Goal: Task Accomplishment & Management: Use online tool/utility

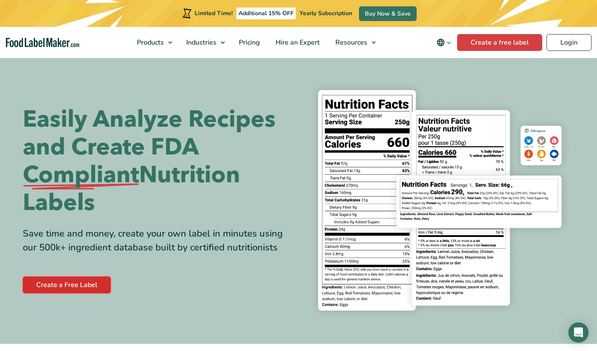
click at [57, 284] on link "Create a Free Label" at bounding box center [67, 285] width 88 height 17
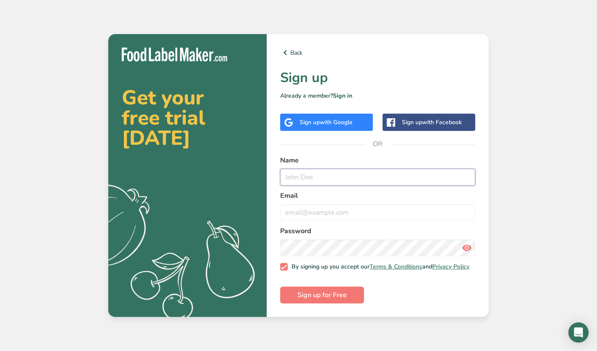
click at [300, 175] on input "text" at bounding box center [377, 177] width 195 height 17
click at [368, 173] on input "W" at bounding box center [377, 177] width 195 height 17
click at [367, 174] on input "W" at bounding box center [377, 177] width 195 height 17
click at [330, 174] on input "W" at bounding box center [377, 177] width 195 height 17
click at [382, 180] on input "W" at bounding box center [377, 177] width 195 height 17
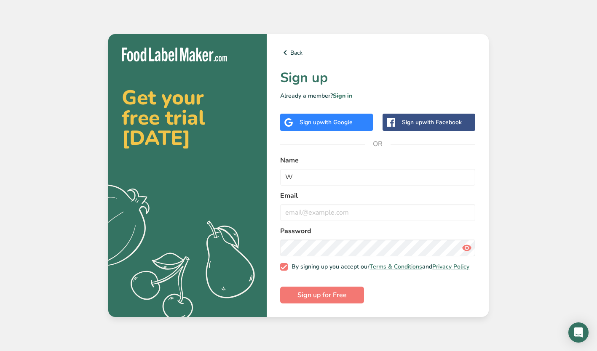
click at [322, 156] on label "Name" at bounding box center [377, 160] width 195 height 10
click at [303, 174] on input "W" at bounding box center [377, 177] width 195 height 17
click at [444, 150] on div "Back Sign up Already a member? Sign in Sign up with Google Sign up with Faceboo…" at bounding box center [378, 175] width 222 height 283
click at [292, 174] on input "W" at bounding box center [377, 177] width 195 height 17
drag, startPoint x: 291, startPoint y: 175, endPoint x: 263, endPoint y: 181, distance: 28.3
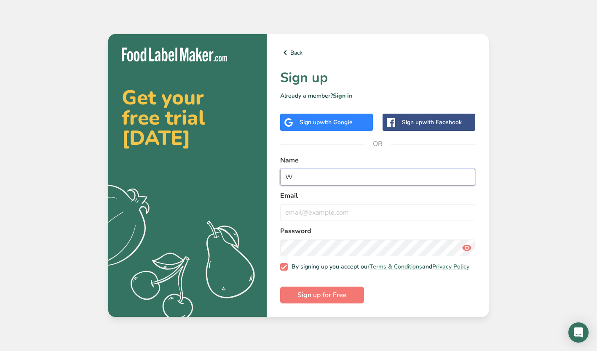
click at [263, 181] on section "Get your free trial today .a{fill:#f5f3ed;} Back Sign up Already a member? Sign…" at bounding box center [298, 175] width 380 height 283
type input "Wakery Bakery"
click at [280, 287] on button "Sign up for Free" at bounding box center [322, 295] width 84 height 17
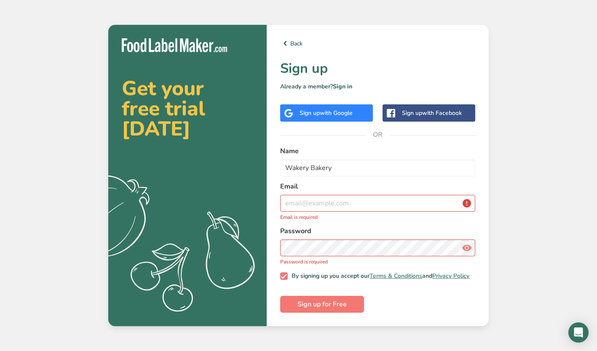
click at [511, 182] on div "Get your free trial today .a{fill:#f5f3ed;} Back Sign up Already a member? Sign…" at bounding box center [298, 175] width 597 height 351
click at [311, 202] on input "email" at bounding box center [377, 203] width 195 height 17
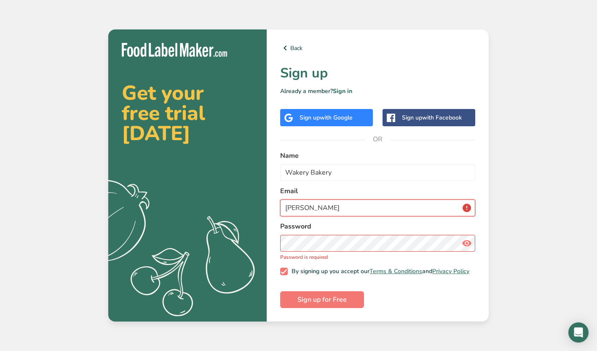
type input "laura@wakerybakery.com"
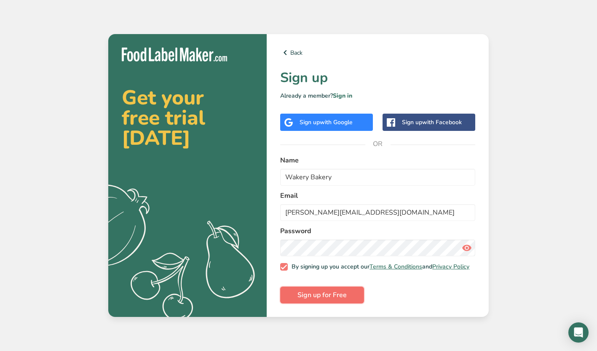
click at [321, 294] on span "Sign up for Free" at bounding box center [321, 295] width 49 height 10
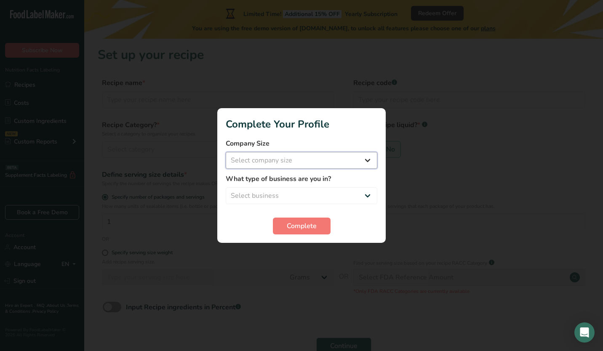
click at [295, 159] on select "Select company size Fewer than 10 Employees 10 to 50 Employees 51 to 500 Employ…" at bounding box center [302, 160] width 152 height 17
select select "1"
click at [226, 152] on select "Select company size Fewer than 10 Employees 10 to 50 Employees 51 to 500 Employ…" at bounding box center [302, 160] width 152 height 17
click at [271, 190] on select "Select business Packaged Food Manufacturer Restaurant & Cafe Bakery Meal Plans …" at bounding box center [302, 196] width 152 height 17
select select "3"
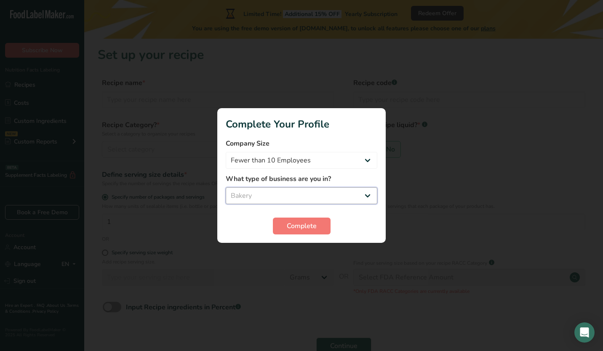
click at [226, 188] on select "Select business Packaged Food Manufacturer Restaurant & Cafe Bakery Meal Plans …" at bounding box center [302, 196] width 152 height 17
click at [295, 224] on span "Complete" at bounding box center [302, 226] width 30 height 10
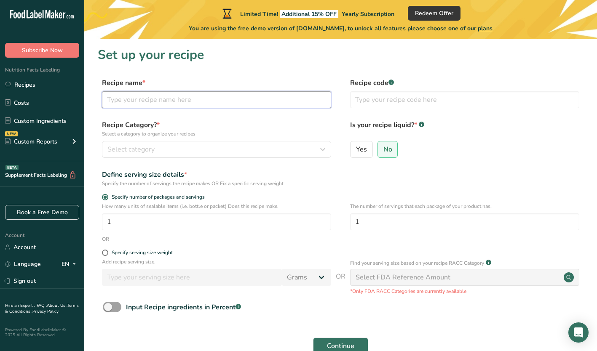
drag, startPoint x: 142, startPoint y: 101, endPoint x: 112, endPoint y: 107, distance: 30.6
click at [112, 107] on input "text" at bounding box center [216, 99] width 229 height 17
type input "Lemon Pound Cake"
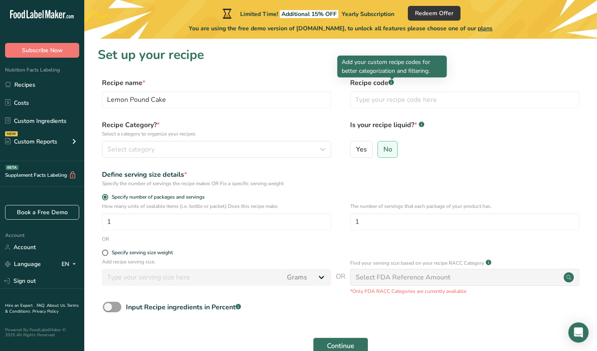
click at [393, 82] on rect at bounding box center [390, 82] width 5 height 5
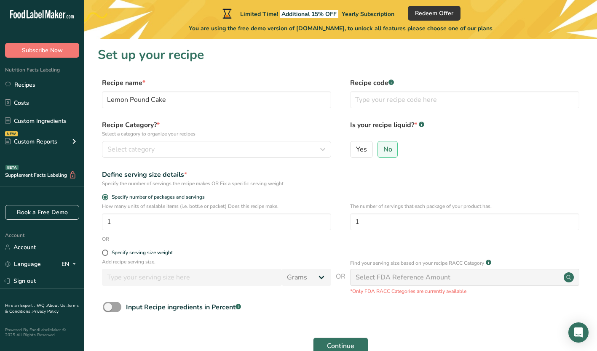
click at [393, 82] on rect at bounding box center [390, 82] width 5 height 5
drag, startPoint x: 130, startPoint y: 149, endPoint x: 110, endPoint y: 158, distance: 22.1
click at [110, 158] on button "Select category" at bounding box center [216, 149] width 229 height 17
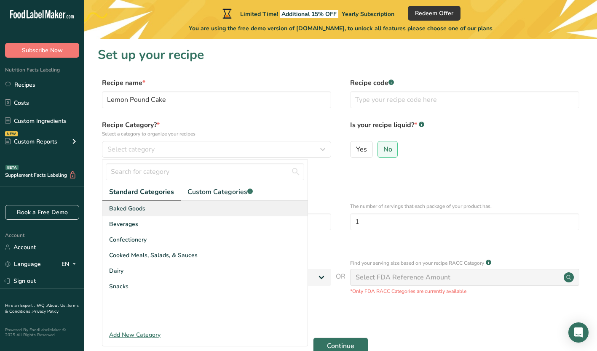
click at [132, 212] on span "Baked Goods" at bounding box center [127, 208] width 36 height 9
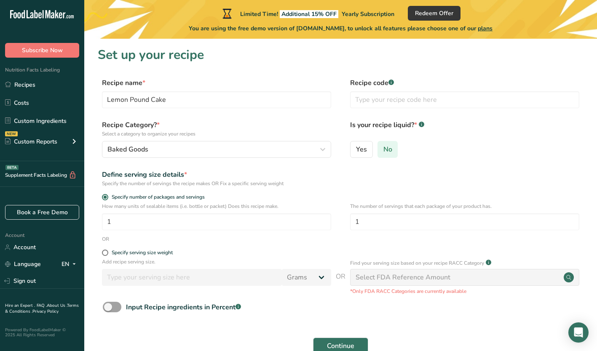
click at [395, 147] on label "No" at bounding box center [388, 149] width 21 height 17
click at [383, 147] on input "No" at bounding box center [380, 149] width 5 height 5
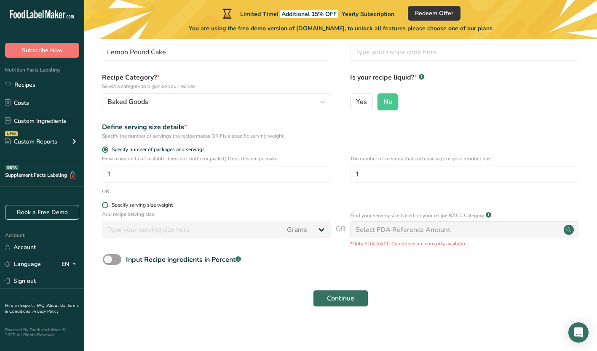
scroll to position [48, 0]
click at [104, 206] on span at bounding box center [105, 205] width 6 height 6
click at [104, 206] on input "Specify serving size weight" at bounding box center [104, 204] width 5 height 5
radio input "true"
radio input "false"
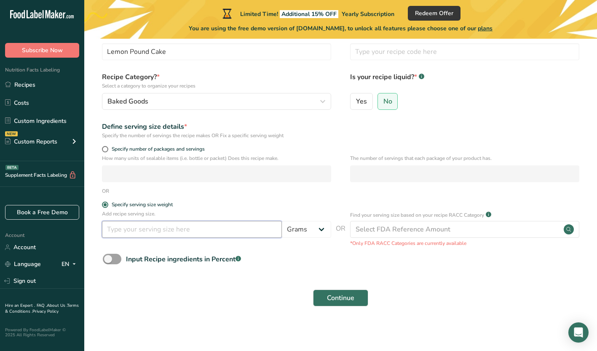
click at [125, 229] on input "number" at bounding box center [192, 229] width 180 height 17
type input "4.125"
click at [85, 206] on section "Set up your recipe Recipe name * Lemon Pound Cake Recipe code .a-a{fill:#347362…" at bounding box center [340, 158] width 513 height 335
click at [107, 150] on span at bounding box center [105, 149] width 6 height 6
click at [107, 150] on input "Specify number of packages and servings" at bounding box center [104, 149] width 5 height 5
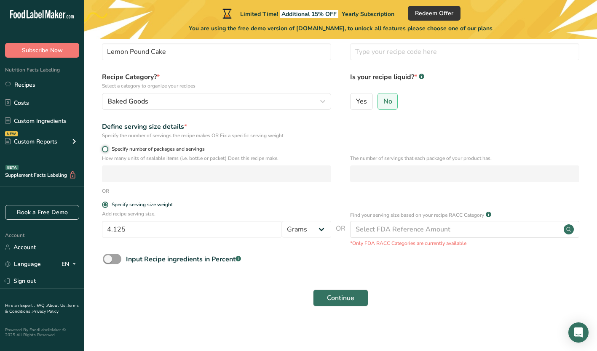
radio input "true"
radio input "false"
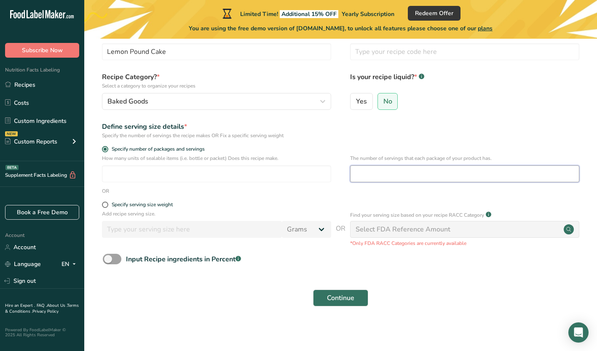
click at [386, 171] on input "number" at bounding box center [464, 174] width 229 height 17
type input "8"
click at [268, 207] on label "Specify serving size weight" at bounding box center [216, 205] width 229 height 6
click at [107, 207] on input "Specify serving size weight" at bounding box center [104, 204] width 5 height 5
radio input "true"
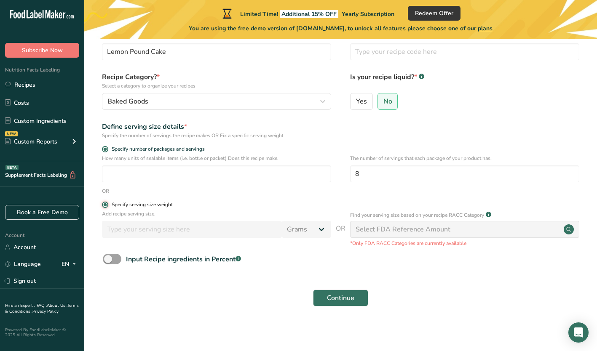
radio input "false"
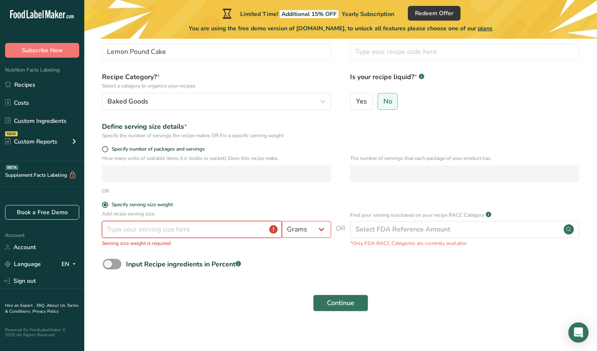
click at [222, 231] on input "number" at bounding box center [192, 229] width 180 height 17
click at [138, 225] on input "number" at bounding box center [192, 229] width 180 height 17
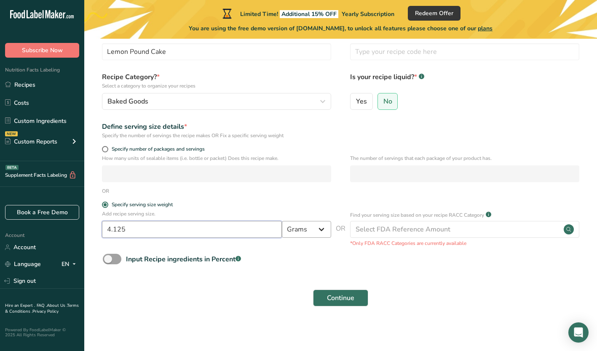
type input "4.125"
click at [320, 229] on select "Grams kg mg mcg lb oz l mL fl oz tbsp tsp cup qt gallon" at bounding box center [306, 229] width 49 height 17
select select "5"
click at [282, 221] on select "Grams kg mg mcg lb oz l mL fl oz tbsp tsp cup qt gallon" at bounding box center [306, 229] width 49 height 17
click at [116, 258] on span at bounding box center [112, 259] width 19 height 11
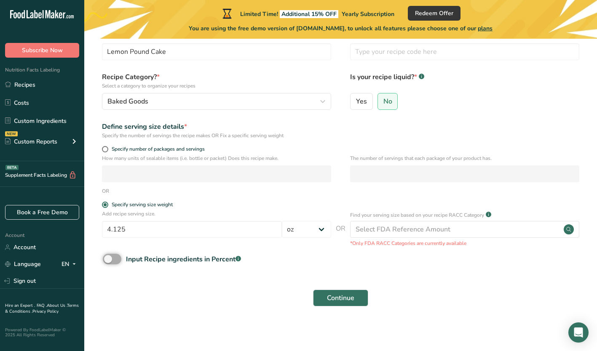
click at [108, 258] on input "Input Recipe ingredients in Percent .a-a{fill:#347362;}.b-a{fill:#fff;}" at bounding box center [105, 259] width 5 height 5
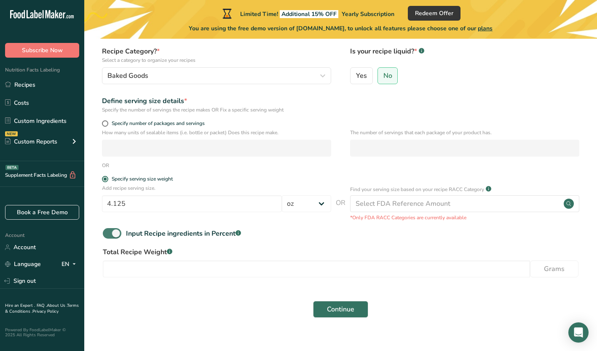
click at [109, 233] on span at bounding box center [112, 233] width 19 height 11
click at [108, 233] on input "Input Recipe ingredients in Percent .a-a{fill:#347362;}.b-a{fill:#fff;}" at bounding box center [105, 233] width 5 height 5
checkbox input "false"
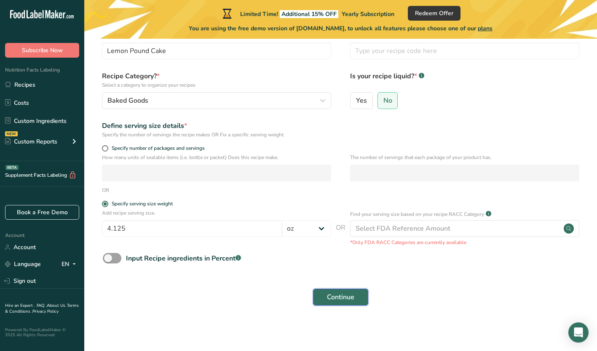
click at [334, 295] on span "Continue" at bounding box center [340, 297] width 27 height 10
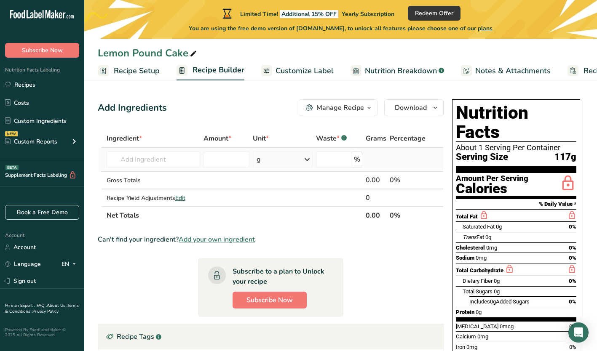
click at [308, 160] on icon at bounding box center [307, 159] width 10 height 15
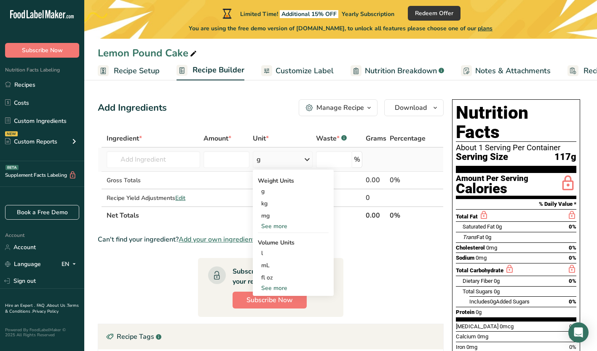
click at [275, 226] on div "See more" at bounding box center [293, 226] width 71 height 9
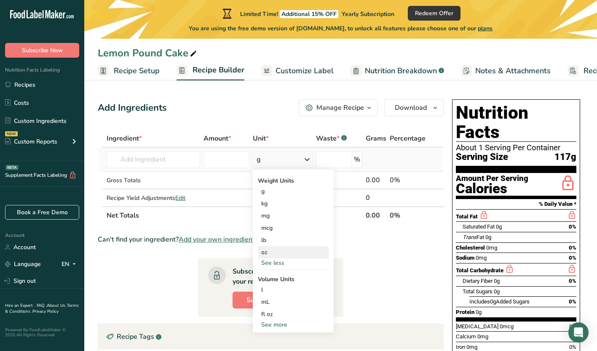
click at [268, 256] on div "oz" at bounding box center [293, 252] width 71 height 12
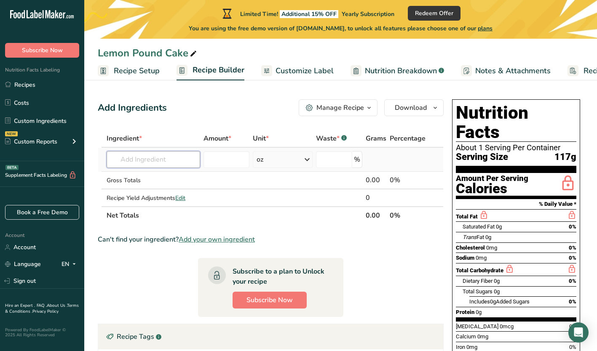
click at [129, 160] on input "text" at bounding box center [154, 159] width 94 height 17
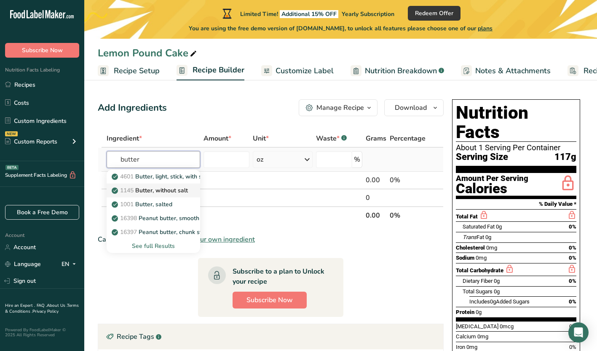
type input "butter"
click at [162, 190] on p "1145 Butter, without salt" at bounding box center [150, 190] width 75 height 9
type input "Butter, without salt"
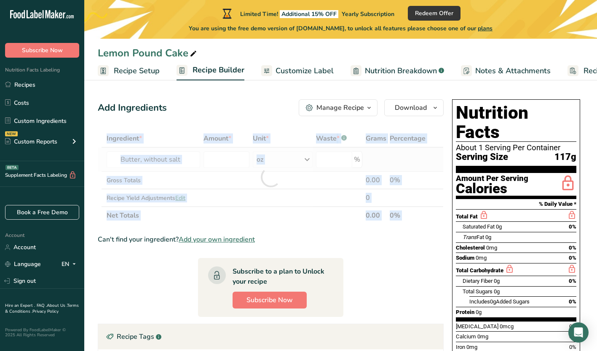
click at [162, 190] on div at bounding box center [271, 177] width 346 height 95
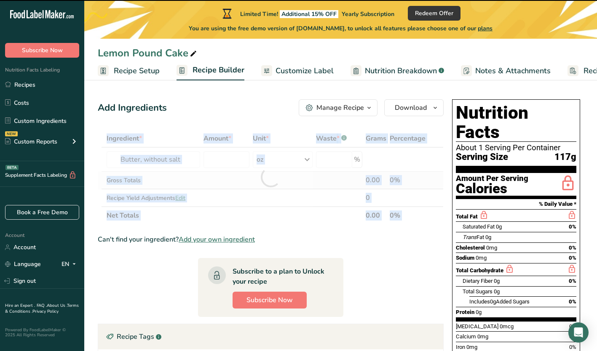
type input "0"
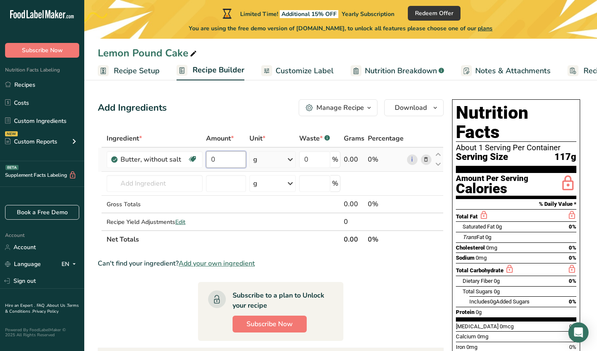
drag, startPoint x: 214, startPoint y: 157, endPoint x: 206, endPoint y: 160, distance: 9.3
click at [206, 160] on input "0" at bounding box center [226, 159] width 40 height 17
type input "3"
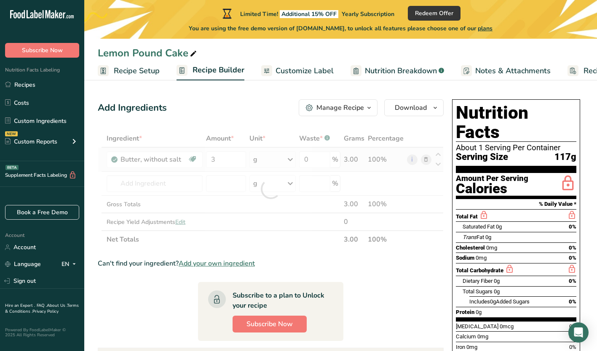
click at [289, 157] on div "Ingredient * Amount * Unit * Waste * .a-a{fill:#347362;}.b-a{fill:#fff;} Grams …" at bounding box center [271, 189] width 346 height 119
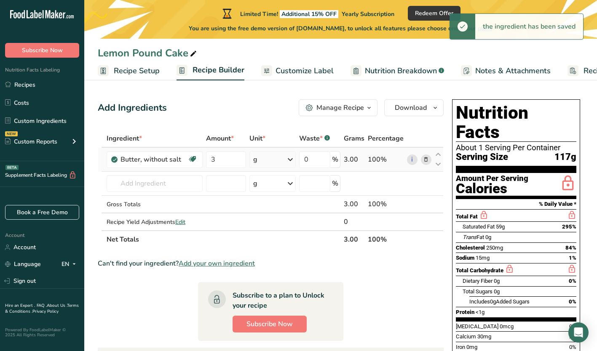
click at [292, 162] on icon at bounding box center [290, 159] width 10 height 15
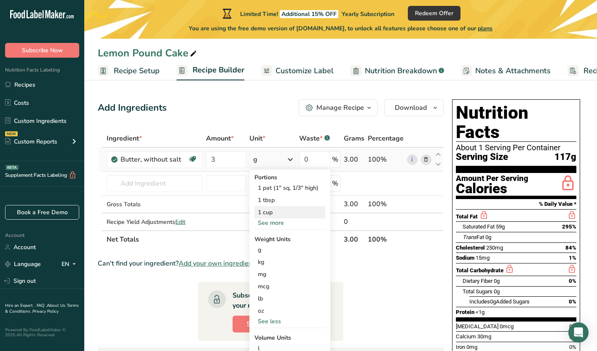
click at [268, 212] on div "1 cup" at bounding box center [290, 212] width 71 height 12
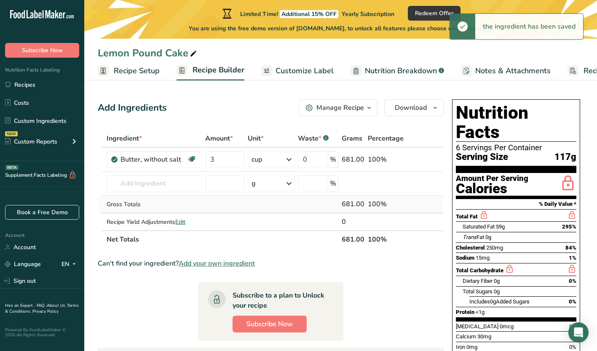
click at [271, 213] on td at bounding box center [271, 205] width 50 height 18
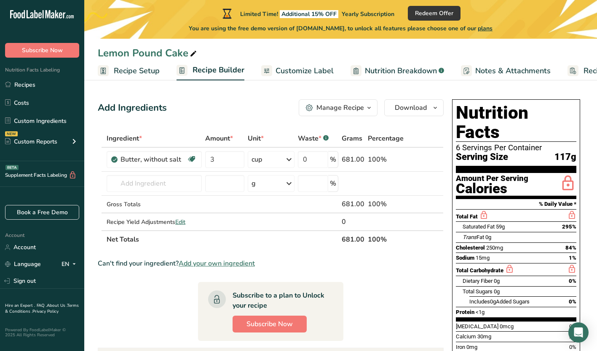
click at [434, 351] on html ".a-20{fill:#fff;} Subscribe Now Nutrition Facts Labeling Recipes Costs Custom I…" at bounding box center [298, 259] width 597 height 519
click at [144, 182] on input "text" at bounding box center [154, 183] width 95 height 17
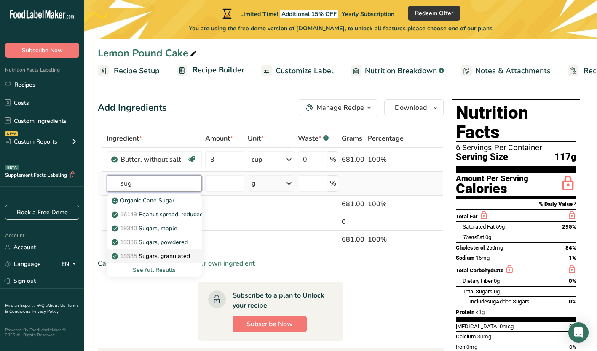
type input "sug"
click at [163, 255] on p "19335 Sugars, granulated" at bounding box center [151, 256] width 77 height 9
type input "Sugars, granulated"
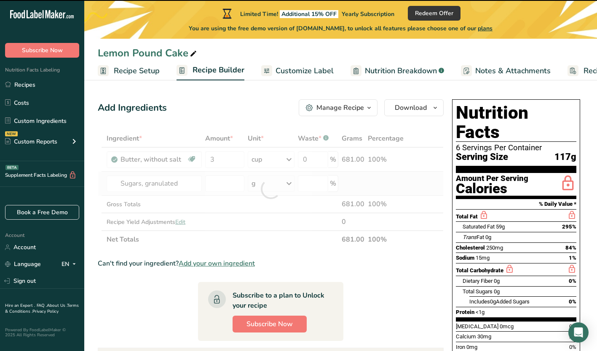
type input "0"
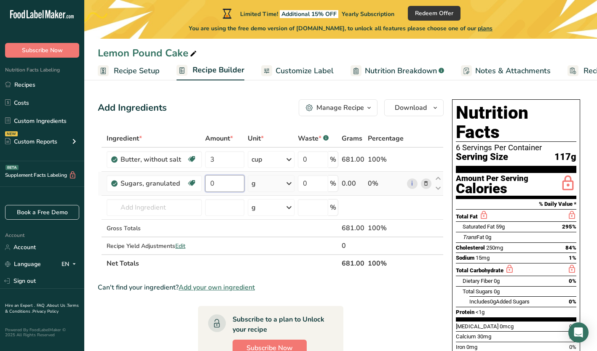
drag, startPoint x: 217, startPoint y: 183, endPoint x: 205, endPoint y: 184, distance: 12.2
click at [205, 184] on td "0" at bounding box center [225, 184] width 42 height 24
type input "45"
click at [270, 187] on div "Ingredient * Amount * Unit * Waste * .a-a{fill:#347362;}.b-a{fill:#fff;} Grams …" at bounding box center [271, 201] width 346 height 143
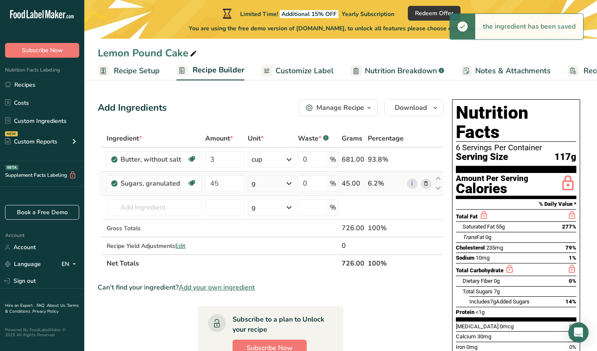
click at [292, 185] on icon at bounding box center [289, 183] width 10 height 15
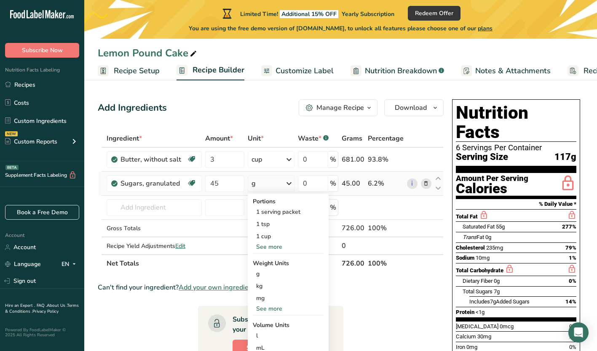
drag, startPoint x: 279, startPoint y: 308, endPoint x: 258, endPoint y: 307, distance: 20.7
click at [258, 307] on div "See more" at bounding box center [288, 309] width 71 height 9
click at [262, 333] on div "oz" at bounding box center [288, 335] width 71 height 12
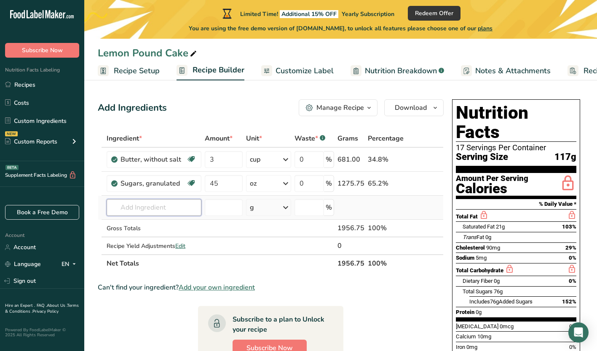
click at [114, 204] on input "text" at bounding box center [154, 207] width 95 height 17
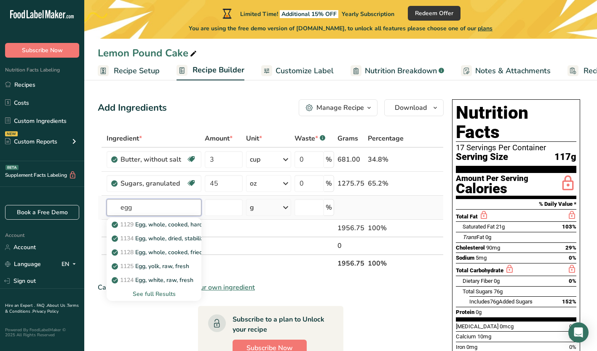
type input "egg"
click at [153, 292] on div "See full Results" at bounding box center [153, 294] width 81 height 9
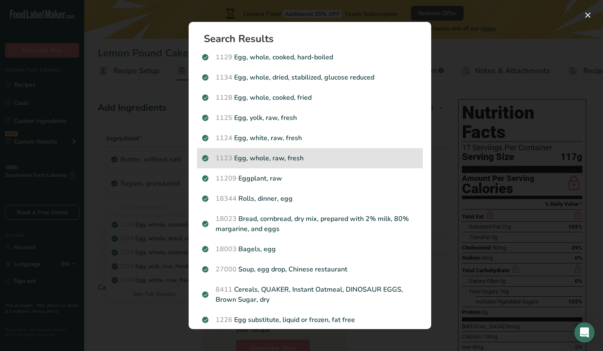
click at [271, 157] on p "1123 Egg, whole, raw, fresh" at bounding box center [310, 158] width 216 height 10
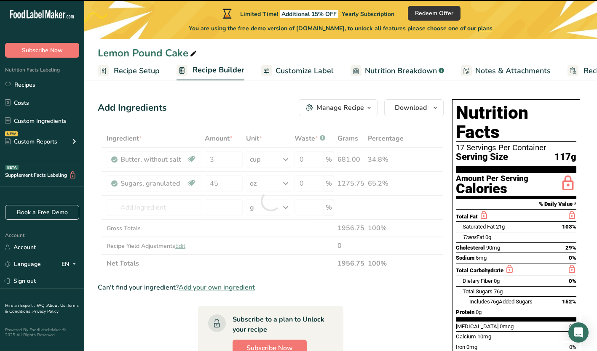
type input "0"
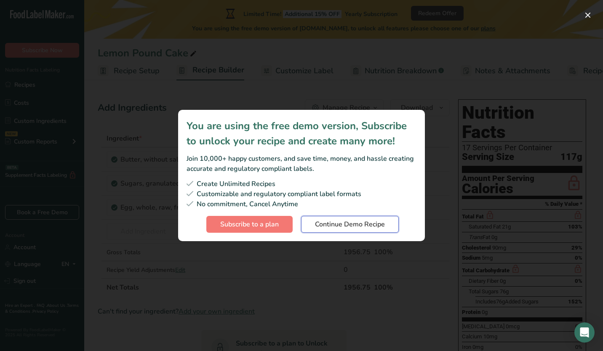
click at [319, 223] on span "Continue Demo Recipe" at bounding box center [350, 225] width 70 height 10
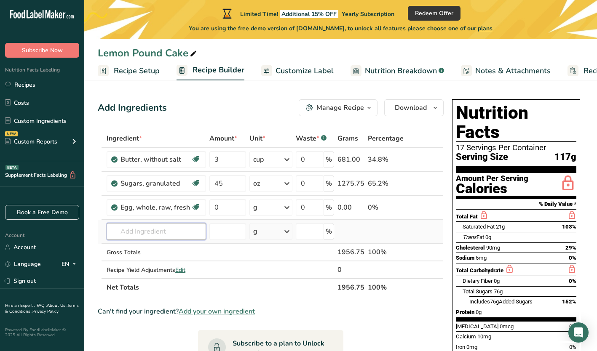
click at [145, 231] on input "text" at bounding box center [156, 231] width 99 height 17
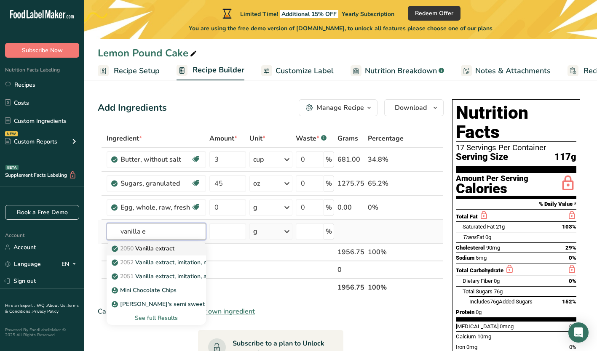
type input "vanilla e"
click at [161, 248] on p "2050 Vanilla extract" at bounding box center [143, 248] width 61 height 9
type input "Vanilla extract"
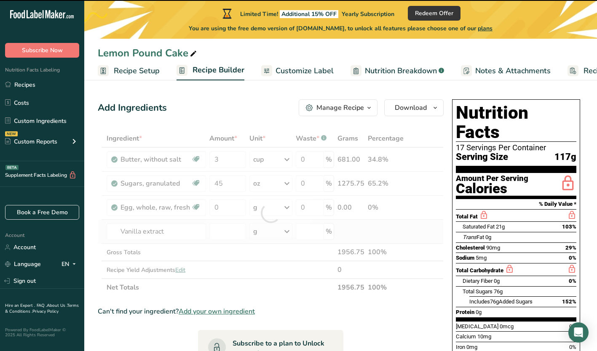
type input "0"
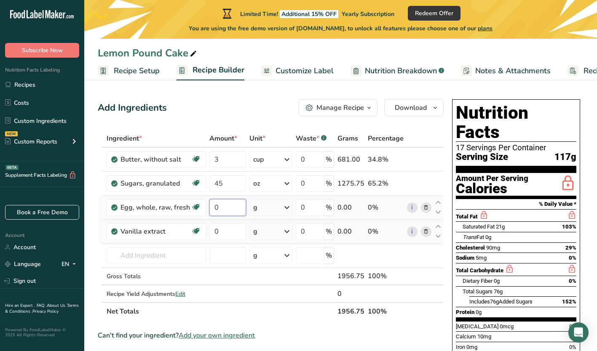
drag, startPoint x: 222, startPoint y: 209, endPoint x: 209, endPoint y: 209, distance: 13.1
click at [209, 209] on input "0" at bounding box center [227, 207] width 37 height 17
type input "12"
click at [287, 207] on div "Ingredient * Amount * Unit * Waste * .a-a{fill:#347362;}.b-a{fill:#fff;} Grams …" at bounding box center [271, 225] width 346 height 191
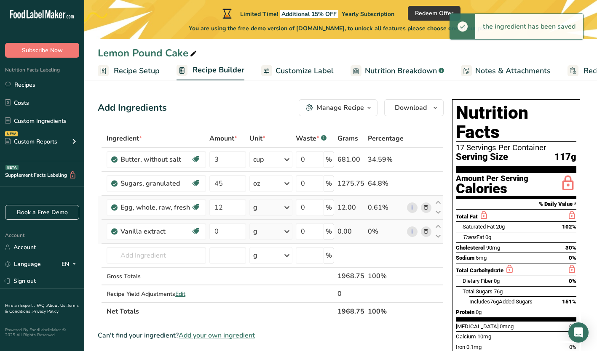
click at [287, 207] on icon at bounding box center [287, 207] width 10 height 15
click at [273, 234] on div "1 large" at bounding box center [290, 236] width 71 height 12
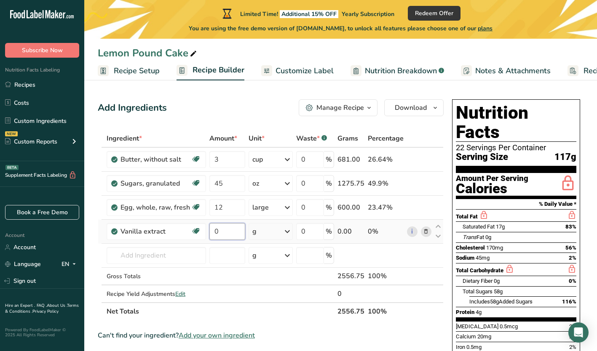
drag, startPoint x: 221, startPoint y: 233, endPoint x: 212, endPoint y: 235, distance: 9.4
click at [212, 235] on input "0" at bounding box center [227, 231] width 36 height 17
type input "1"
click at [293, 225] on div "Ingredient * Amount * Unit * Waste * .a-a{fill:#347362;}.b-a{fill:#fff;} Grams …" at bounding box center [271, 225] width 346 height 191
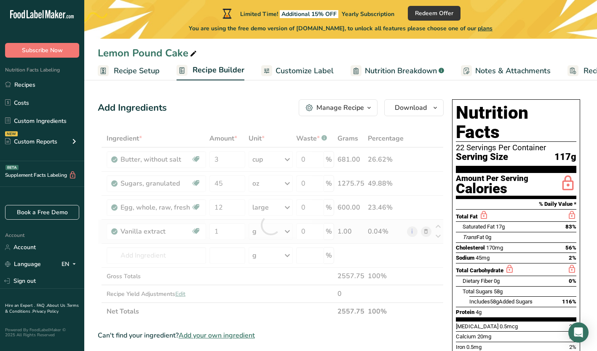
click at [293, 225] on div at bounding box center [271, 225] width 346 height 191
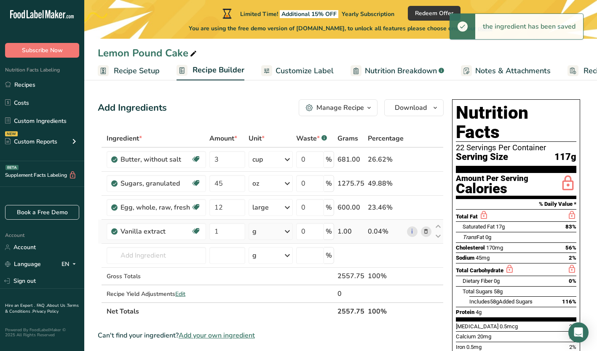
click at [286, 231] on icon at bounding box center [287, 231] width 10 height 15
click at [272, 273] on div "1 tbsp" at bounding box center [289, 272] width 71 height 12
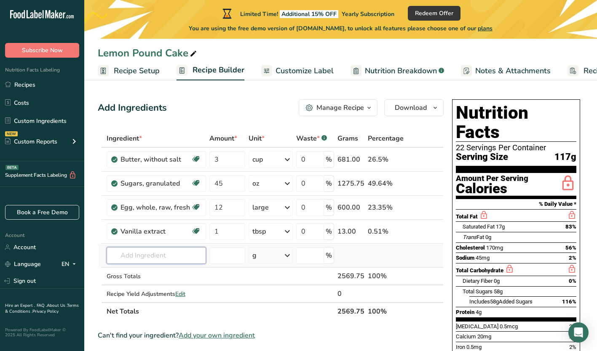
click at [142, 257] on input "text" at bounding box center [156, 255] width 99 height 17
type input "lemon extra"
click at [142, 271] on p "Lemon Extract" at bounding box center [136, 272] width 46 height 9
type input "Lemon Extract"
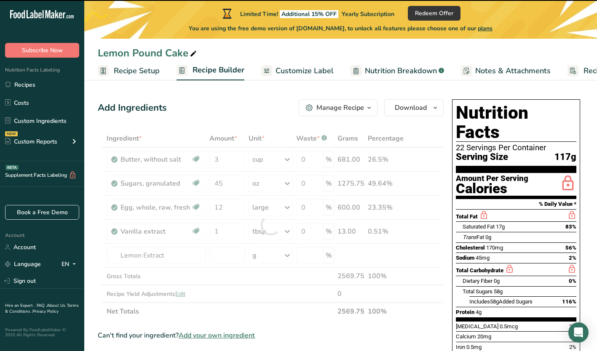
type input "0"
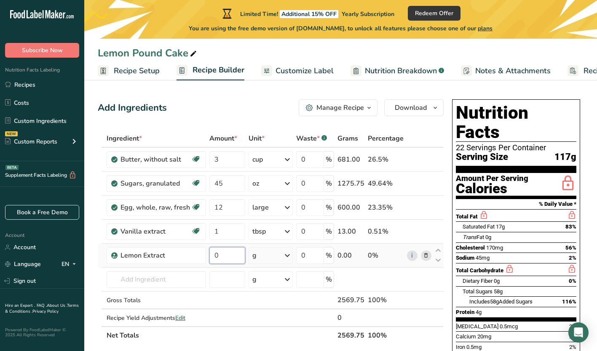
drag, startPoint x: 218, startPoint y: 258, endPoint x: 209, endPoint y: 257, distance: 9.7
click at [209, 257] on input "0" at bounding box center [227, 255] width 36 height 17
type input "3"
click at [276, 257] on div "Ingredient * Amount * Unit * Waste * .a-a{fill:#347362;}.b-a{fill:#fff;} Grams …" at bounding box center [271, 237] width 346 height 215
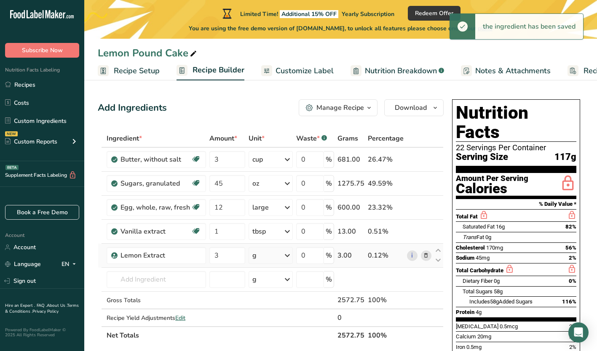
click at [288, 257] on icon at bounding box center [287, 255] width 10 height 15
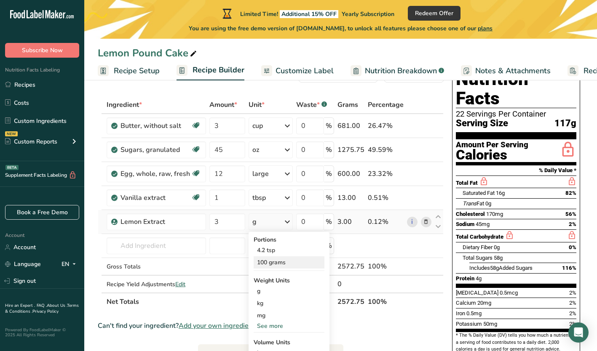
scroll to position [42, 0]
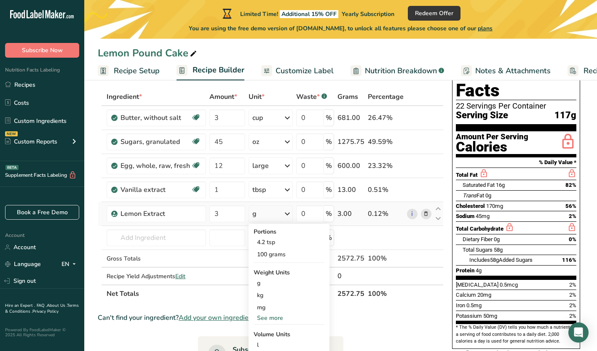
click at [273, 319] on div "See more" at bounding box center [289, 318] width 71 height 9
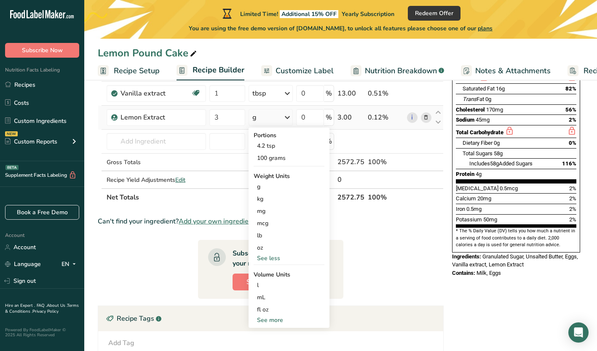
scroll to position [139, 0]
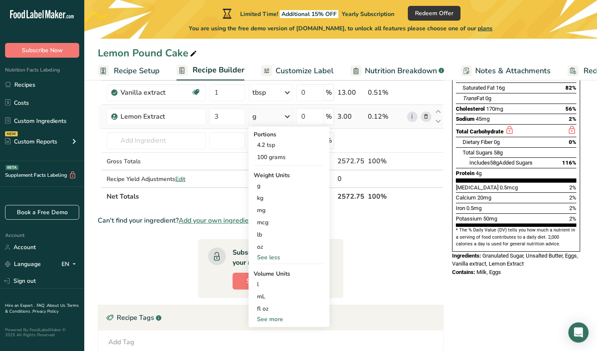
click at [273, 319] on div "See more" at bounding box center [289, 319] width 71 height 9
select select "22"
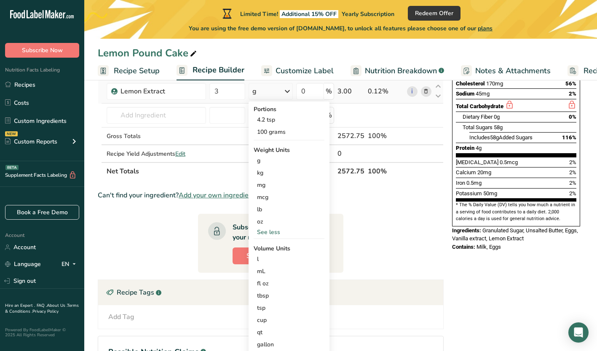
scroll to position [169, 0]
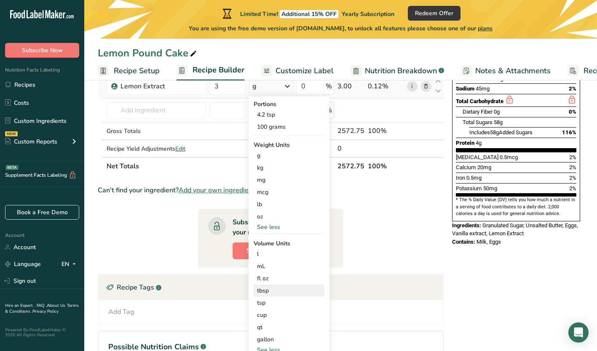
click at [264, 287] on div "tbsp" at bounding box center [289, 291] width 64 height 9
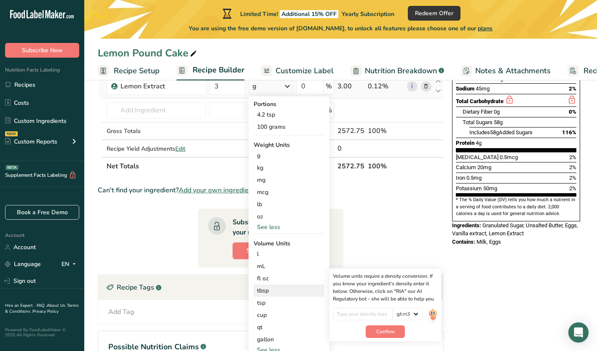
click at [264, 291] on div "tbsp" at bounding box center [289, 291] width 64 height 9
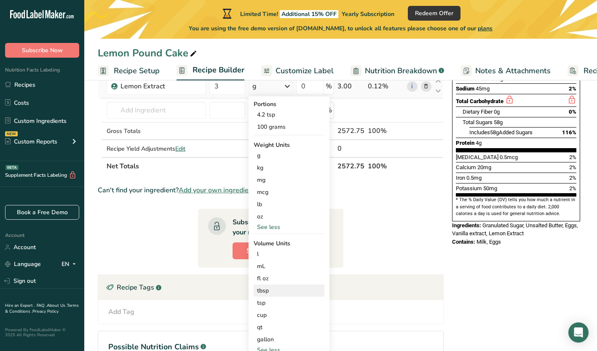
click at [264, 291] on div "tbsp" at bounding box center [289, 291] width 64 height 9
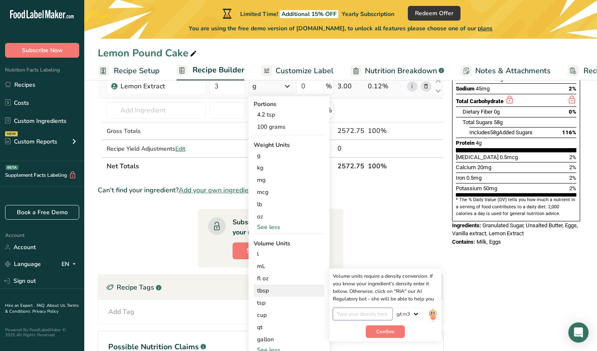
click at [380, 318] on input "number" at bounding box center [363, 314] width 60 height 13
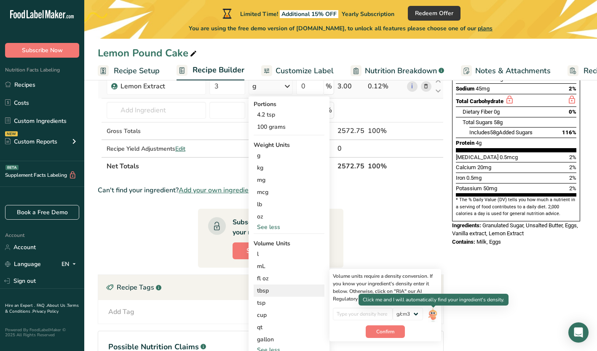
click at [432, 314] on img at bounding box center [432, 315] width 9 height 15
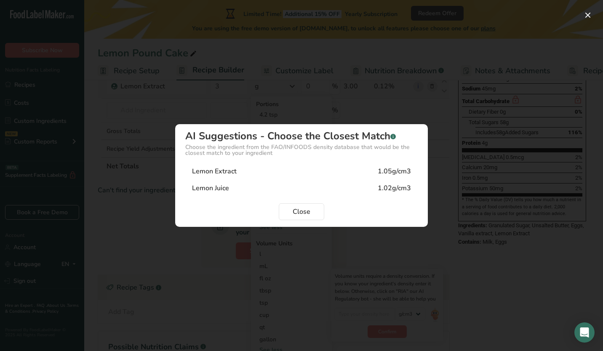
click at [231, 175] on div "Lemon Extract" at bounding box center [214, 171] width 45 height 10
type input "1.05"
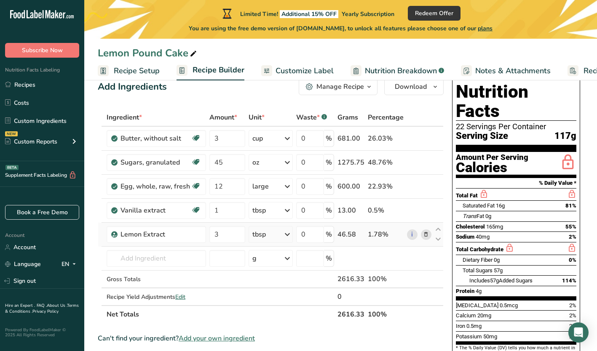
scroll to position [20, 0]
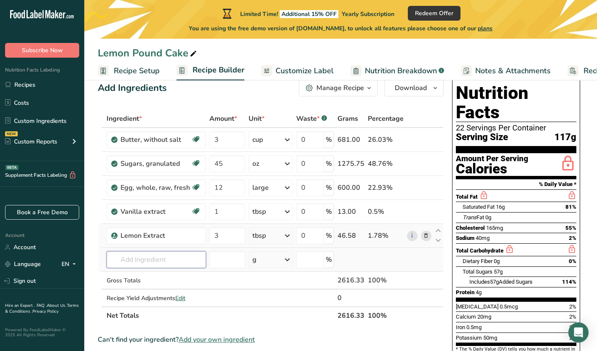
click at [137, 258] on input "text" at bounding box center [156, 260] width 99 height 17
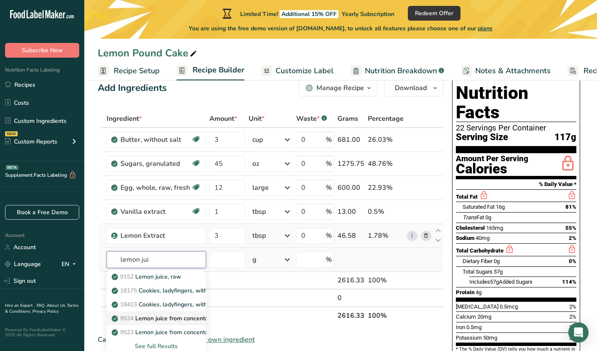
type input "lemon jui"
click at [154, 320] on p "9524 Lemon juice from concentrate, bottled, REAL LEMON" at bounding box center [195, 318] width 165 height 9
type input "Lemon juice from concentrate, bottled, REAL LEMON"
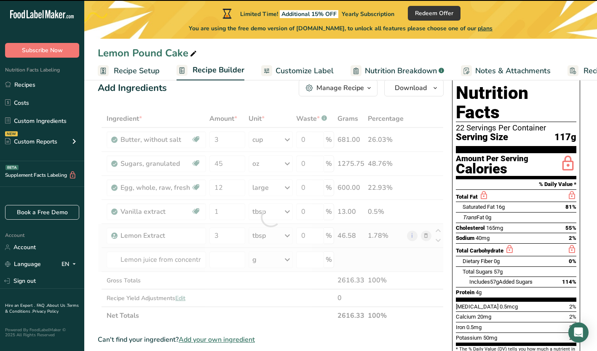
type input "0"
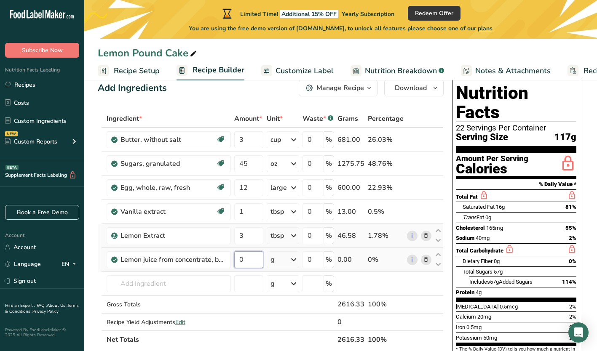
drag, startPoint x: 247, startPoint y: 263, endPoint x: 236, endPoint y: 263, distance: 11.4
click at [236, 263] on input "0" at bounding box center [248, 260] width 29 height 17
type input "1"
click at [294, 260] on div "Ingredient * Amount * Unit * Waste * .a-a{fill:#347362;}.b-a{fill:#fff;} Grams …" at bounding box center [271, 229] width 346 height 239
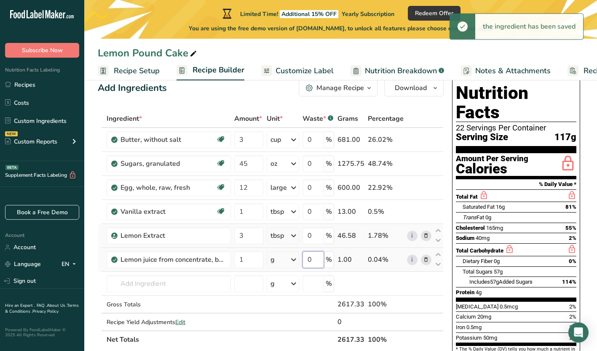
click at [304, 263] on input "0" at bounding box center [313, 260] width 21 height 17
click at [295, 263] on div "Ingredient * Amount * Unit * Waste * .a-a{fill:#347362;}.b-a{fill:#fff;} Grams …" at bounding box center [271, 229] width 346 height 239
click at [293, 259] on icon at bounding box center [294, 259] width 10 height 15
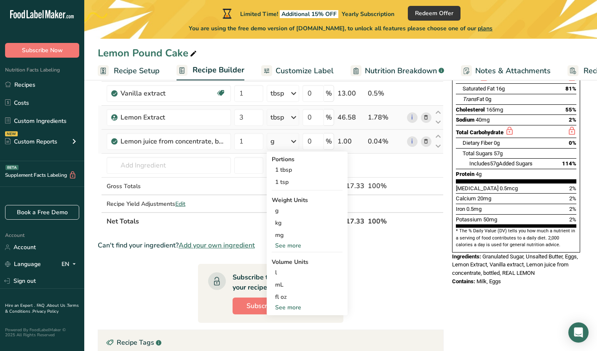
scroll to position [139, 0]
click at [291, 305] on div "See more" at bounding box center [307, 307] width 71 height 9
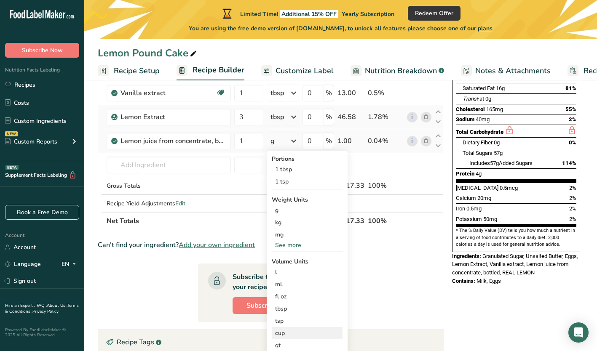
click at [289, 333] on div "cup" at bounding box center [307, 333] width 64 height 9
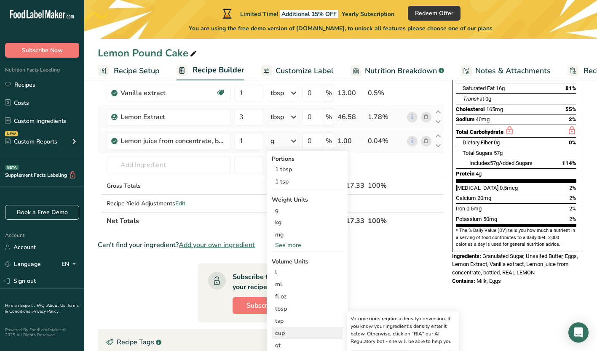
click at [281, 333] on div "cup" at bounding box center [307, 333] width 64 height 9
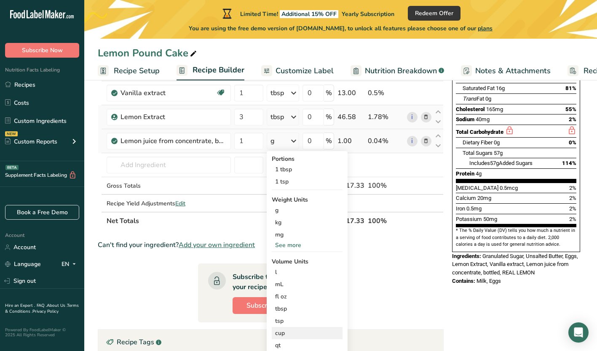
click at [281, 333] on div "cup" at bounding box center [307, 333] width 64 height 9
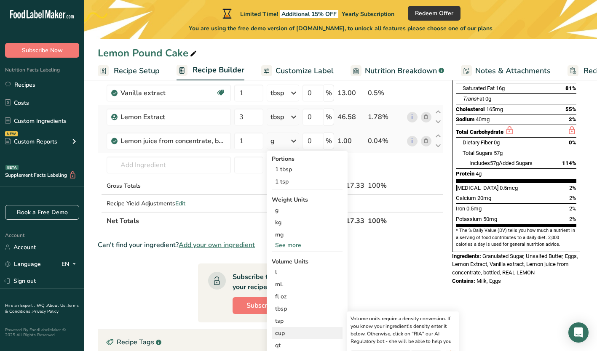
click at [281, 333] on div "cup" at bounding box center [307, 333] width 64 height 9
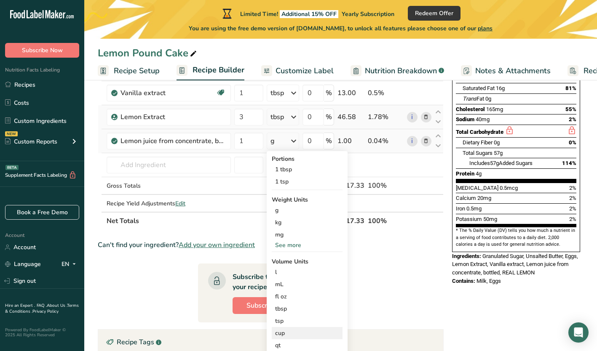
click at [281, 333] on div "cup" at bounding box center [307, 333] width 64 height 9
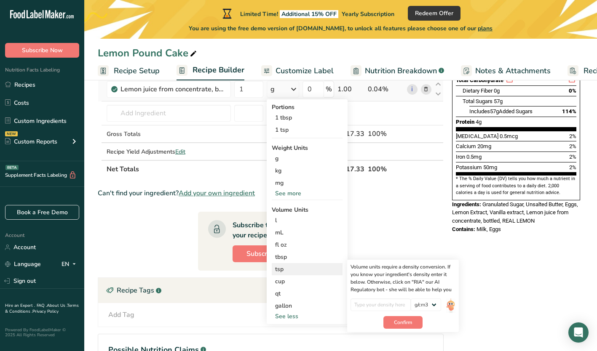
scroll to position [191, 0]
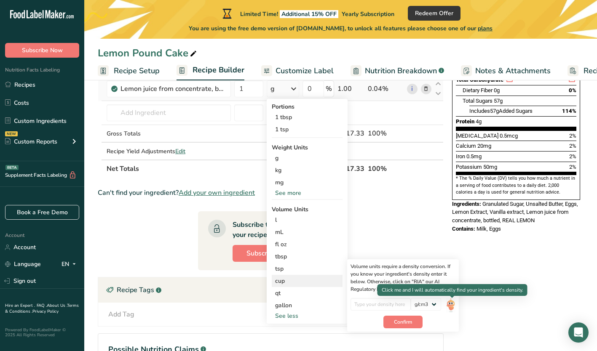
click at [458, 306] on div "Volume units require a density conversion. If you know your ingredient's densit…" at bounding box center [403, 296] width 112 height 72
click at [451, 306] on img at bounding box center [450, 305] width 9 height 15
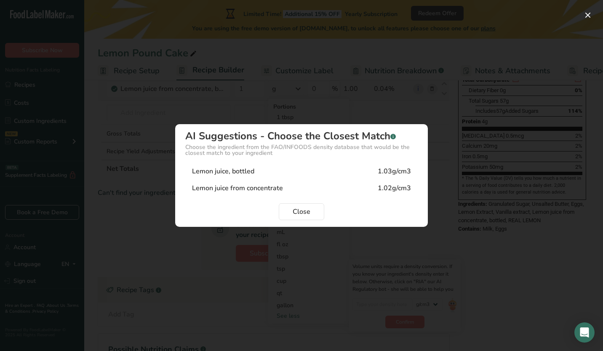
click at [228, 176] on div "Lemon juice, bottled" at bounding box center [223, 171] width 62 height 10
type input "1.03"
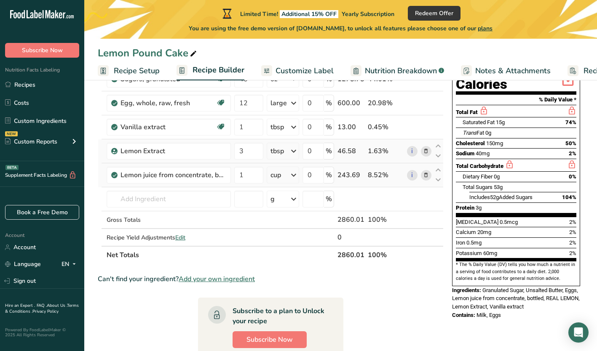
scroll to position [99, 0]
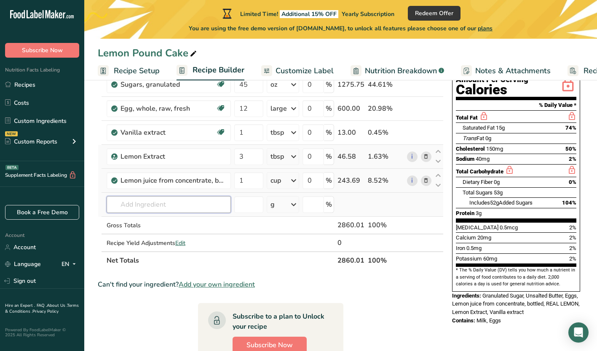
click at [145, 205] on input "text" at bounding box center [169, 204] width 124 height 17
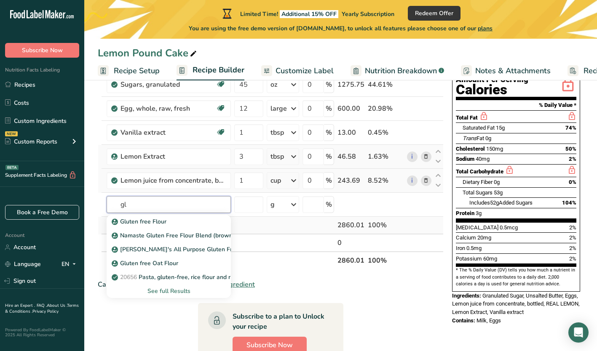
type input "g"
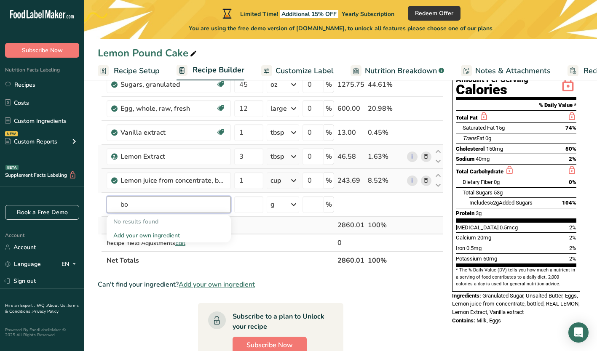
type input "b"
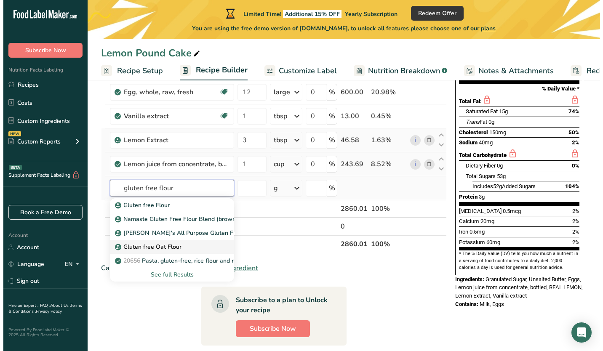
scroll to position [113, 0]
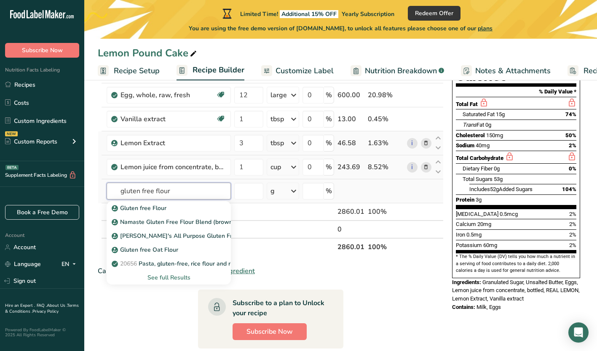
type input "gluten free flour"
click at [174, 278] on div "See full Results" at bounding box center [168, 277] width 111 height 9
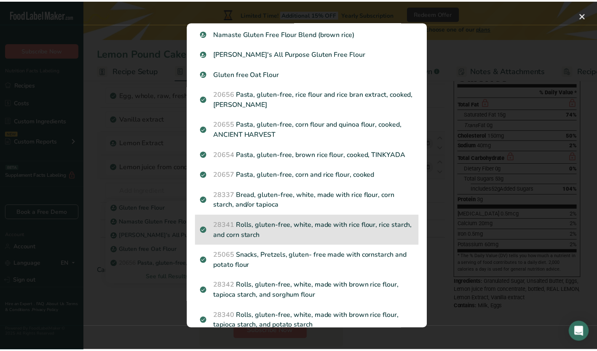
scroll to position [0, 0]
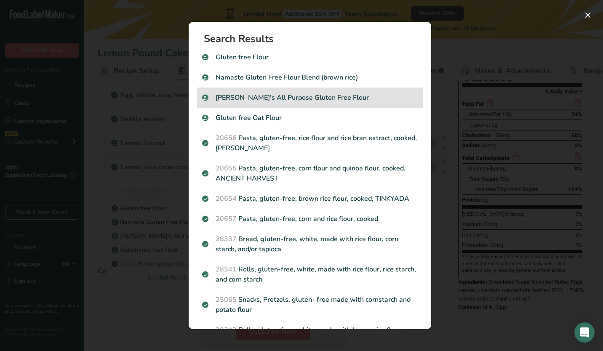
click at [278, 101] on p "Pamela's All Purpose Gluten Free Flour" at bounding box center [310, 98] width 216 height 10
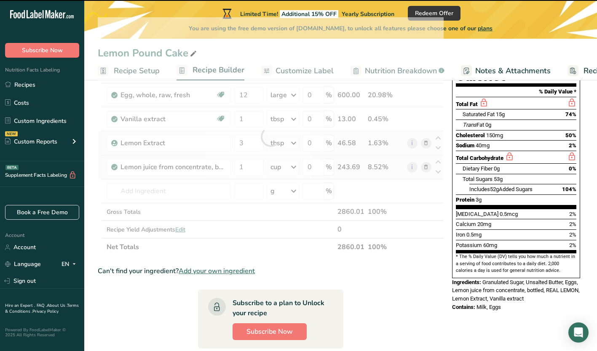
type input "0"
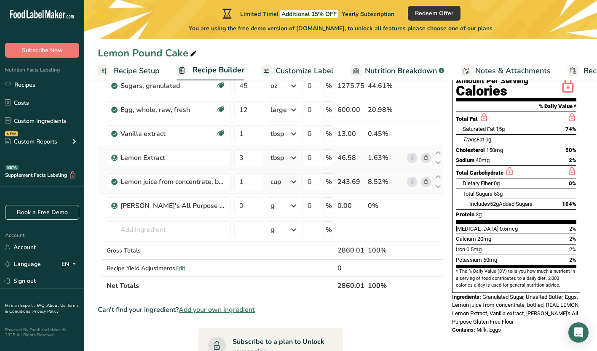
scroll to position [96, 0]
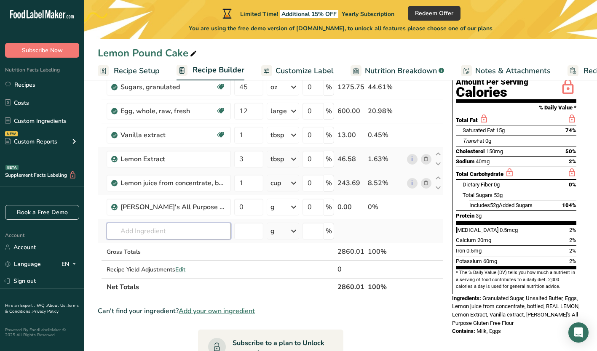
click at [121, 234] on input "text" at bounding box center [169, 231] width 124 height 17
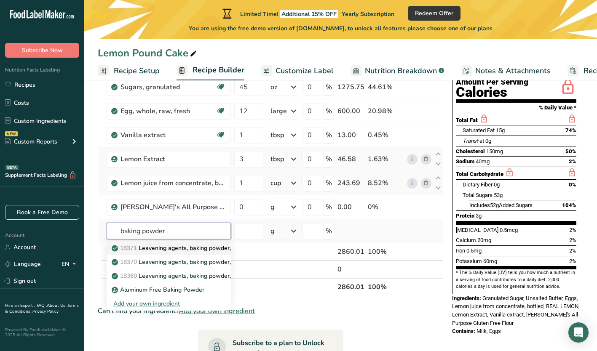
type input "baking powder"
drag, startPoint x: 208, startPoint y: 246, endPoint x: 181, endPoint y: 247, distance: 27.0
click at [181, 247] on p "18371 Leavening agents, baking powder, low-sodium" at bounding box center [188, 248] width 151 height 9
type input "Leavening agents, baking powder, low-sodium"
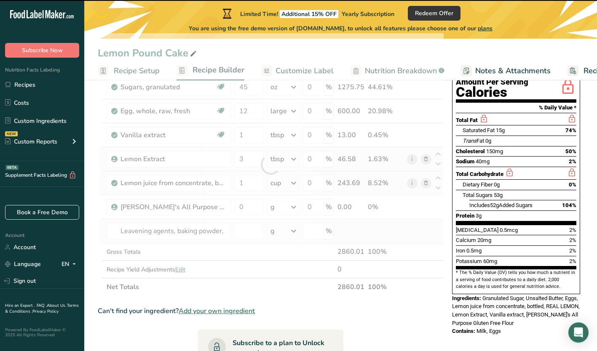
type input "0"
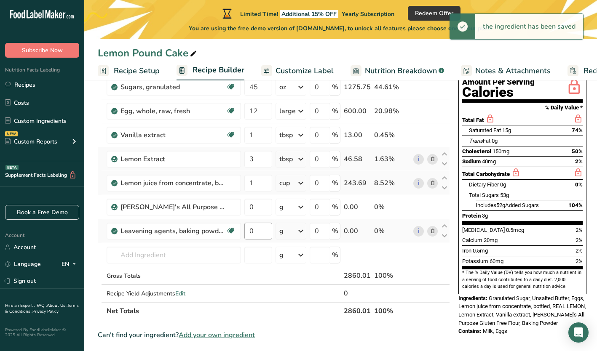
drag, startPoint x: 184, startPoint y: 233, endPoint x: 251, endPoint y: 234, distance: 66.6
click at [251, 234] on tr "Leavening agents, baking powder, low-sodium Dairy free Gluten free Vegan Vegeta…" at bounding box center [273, 232] width 351 height 24
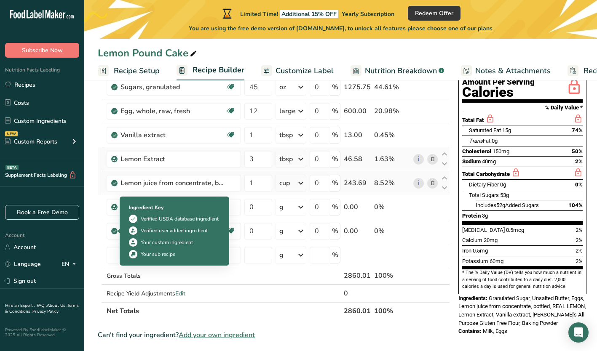
drag, startPoint x: 111, startPoint y: 232, endPoint x: 88, endPoint y: 235, distance: 23.4
click at [88, 235] on section "Add Ingredients Manage Recipe Delete Recipe Duplicate Recipe Scale Recipe Save …" at bounding box center [340, 279] width 513 height 586
click at [114, 230] on icon at bounding box center [114, 232] width 5 height 8
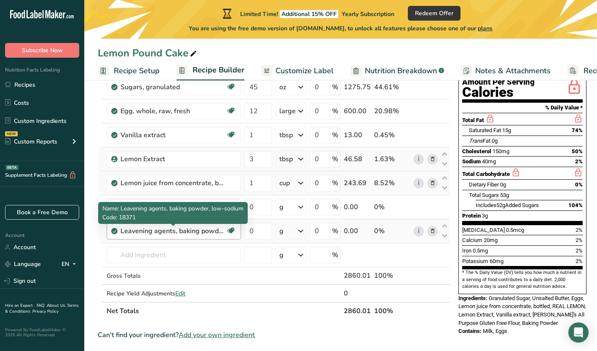
click at [163, 233] on div "Leavening agents, baking powder, low-sodium" at bounding box center [173, 231] width 105 height 10
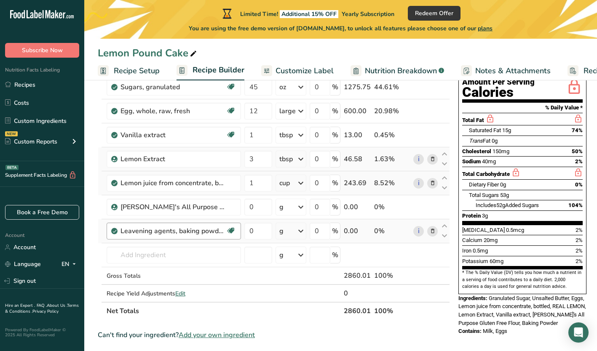
click at [164, 233] on div "Leavening agents, baking powder, low-sodium" at bounding box center [173, 231] width 105 height 10
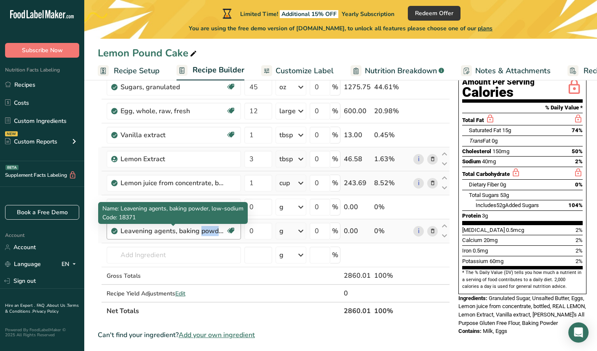
click at [164, 233] on div "Leavening agents, baking powder, low-sodium" at bounding box center [173, 231] width 105 height 10
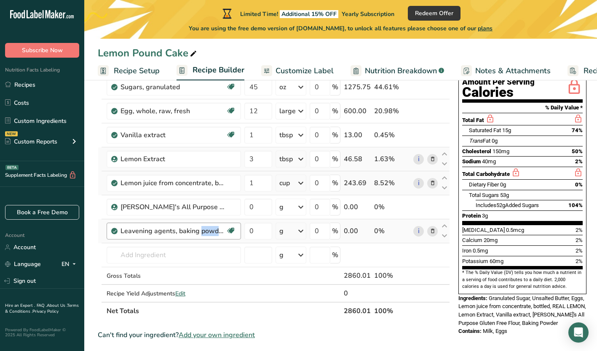
drag, startPoint x: 164, startPoint y: 233, endPoint x: 107, endPoint y: 233, distance: 56.5
click at [107, 233] on div "Leavening agents, baking powder, low-sodium Dairy free Gluten free Vegan Vegeta…" at bounding box center [174, 231] width 134 height 17
click at [276, 296] on td at bounding box center [291, 293] width 34 height 17
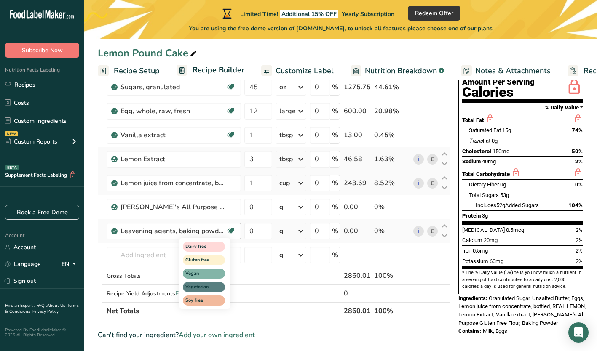
click at [230, 228] on icon at bounding box center [231, 231] width 8 height 13
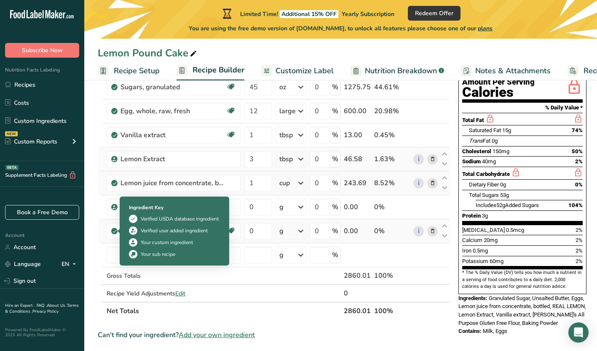
click at [114, 230] on icon at bounding box center [114, 232] width 5 height 8
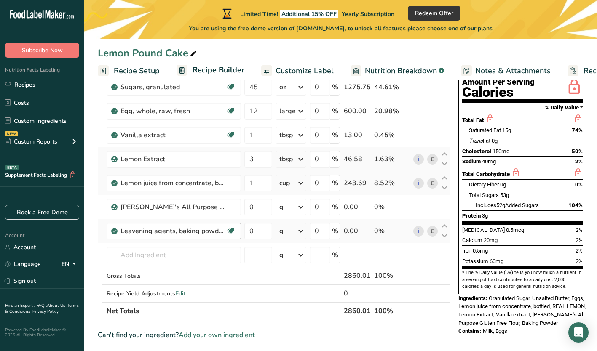
drag, startPoint x: 114, startPoint y: 230, endPoint x: 122, endPoint y: 233, distance: 8.5
click at [122, 233] on div "Leavening agents, baking powder, low-sodium" at bounding box center [173, 231] width 105 height 10
click at [437, 231] on td "i" at bounding box center [426, 232] width 28 height 24
click at [430, 231] on icon at bounding box center [433, 231] width 6 height 9
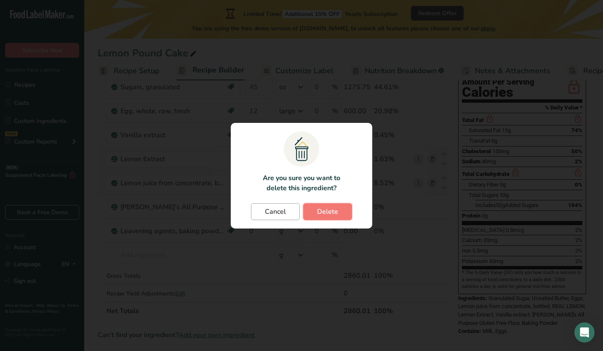
click at [294, 213] on div "Cancel Delete" at bounding box center [301, 212] width 125 height 17
click at [325, 208] on span "Delete" at bounding box center [327, 212] width 21 height 10
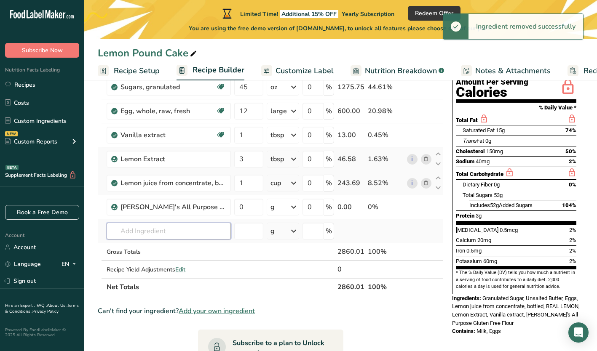
click at [134, 232] on input "text" at bounding box center [169, 231] width 124 height 17
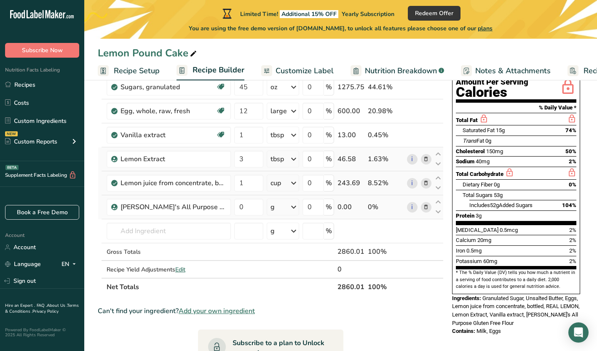
click at [426, 207] on icon at bounding box center [426, 207] width 6 height 9
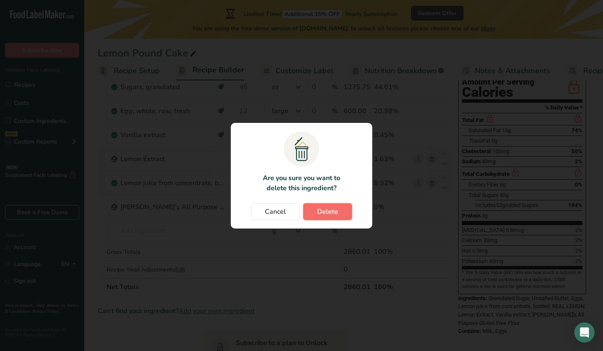
click at [326, 212] on span "Delete" at bounding box center [327, 212] width 21 height 10
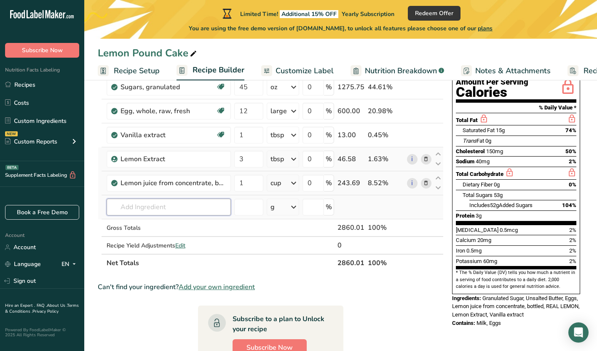
click at [130, 209] on input "text" at bounding box center [169, 207] width 124 height 17
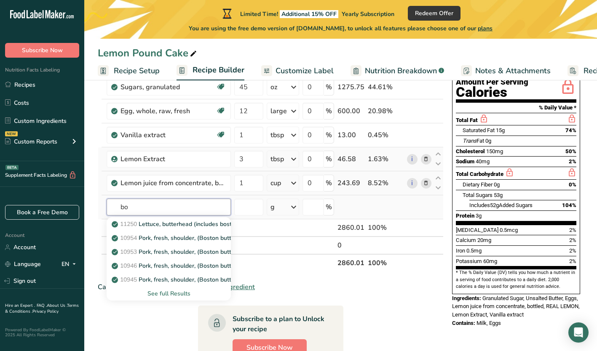
type input "b"
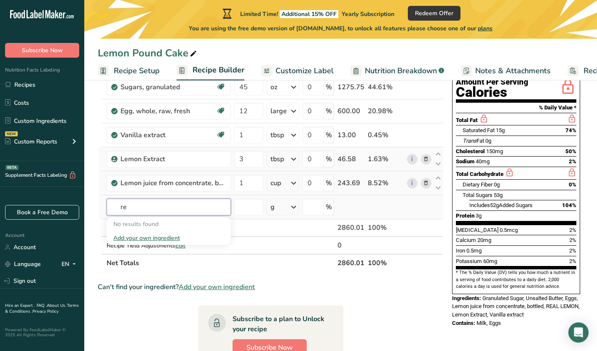
type input "r"
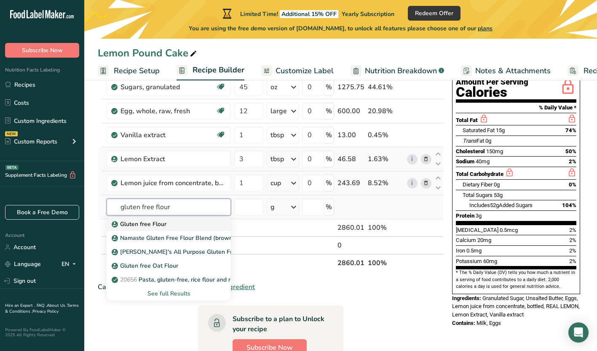
type input "gluten free flour"
click at [130, 226] on p "Gluten free Flour" at bounding box center [139, 224] width 53 height 9
type input "Gluten free Flour"
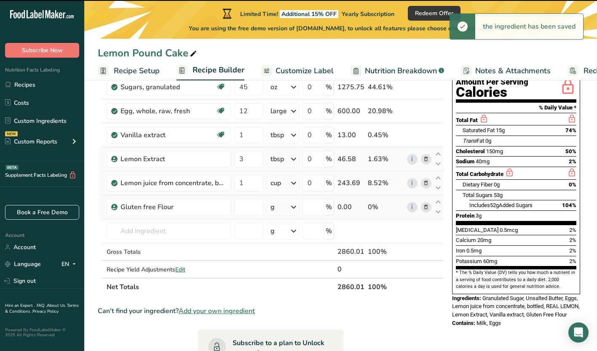
type input "0"
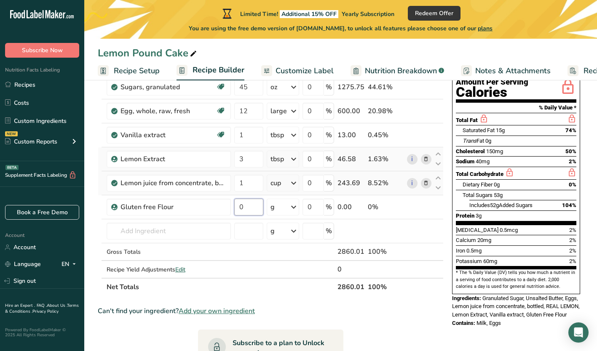
drag, startPoint x: 247, startPoint y: 208, endPoint x: 231, endPoint y: 208, distance: 16.0
click at [231, 208] on tr "Gluten free Flour 0 g Weight Units g kg mg See more Volume Units l Volume units…" at bounding box center [270, 208] width 345 height 24
type input "45"
click at [296, 208] on div "Ingredient * Amount * Unit * Waste * .a-a{fill:#347362;}.b-a{fill:#fff;} Grams …" at bounding box center [271, 164] width 346 height 263
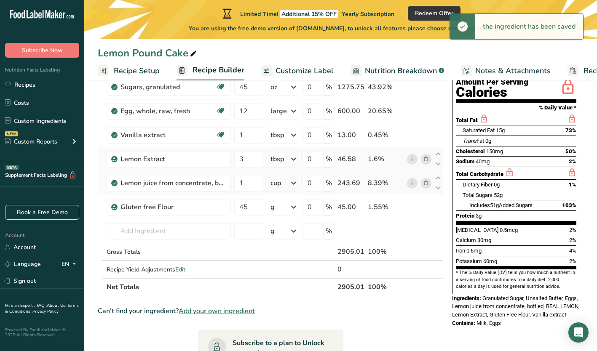
click at [292, 207] on icon at bounding box center [294, 207] width 10 height 15
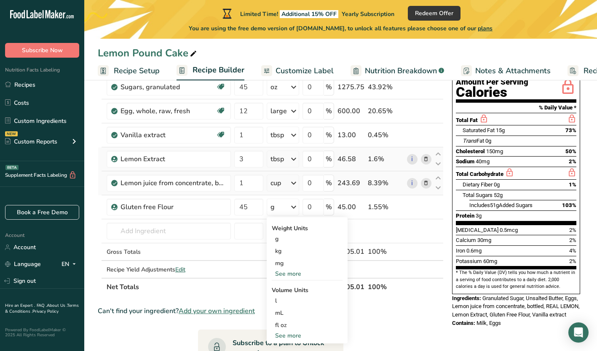
click at [296, 274] on div "See more" at bounding box center [307, 274] width 71 height 9
click at [289, 302] on div "oz" at bounding box center [307, 300] width 71 height 12
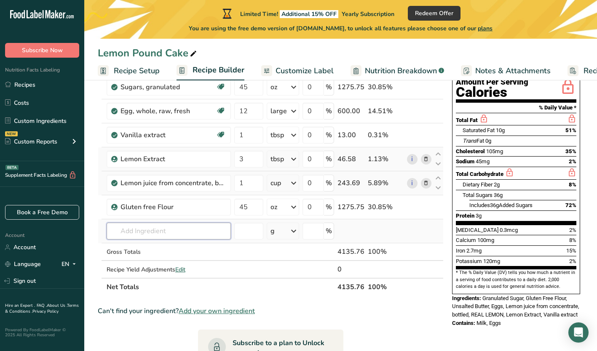
click at [126, 236] on input "text" at bounding box center [169, 231] width 124 height 17
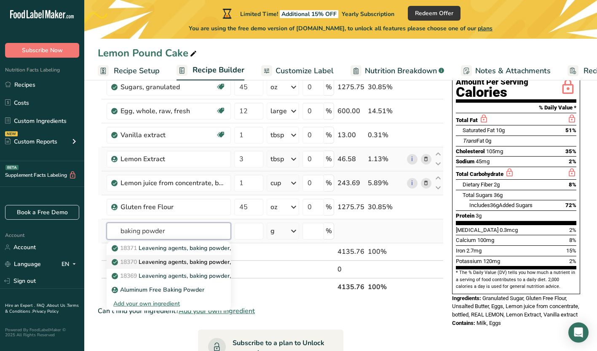
type input "baking powder"
click at [158, 263] on p "18370 Leavening agents, baking powder, double-acting, straight phosphate" at bounding box center [218, 262] width 211 height 9
type input "Leavening agents, baking powder, double-acting, straight phosphate"
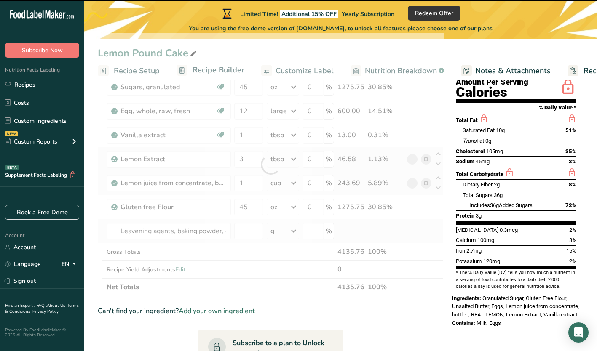
type input "0"
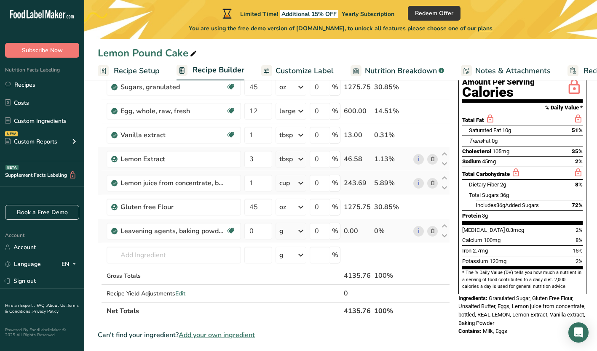
click at [376, 222] on td "0%" at bounding box center [391, 232] width 39 height 24
click at [430, 231] on icon at bounding box center [433, 231] width 6 height 9
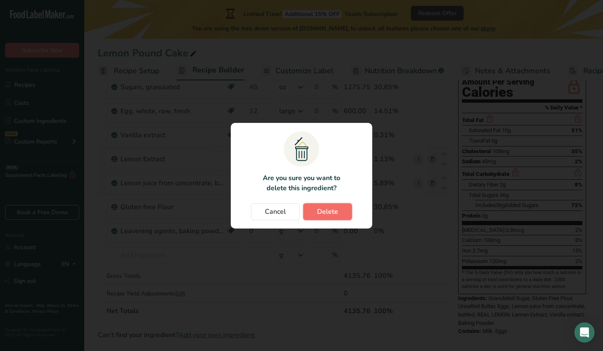
click at [327, 213] on span "Delete" at bounding box center [327, 212] width 21 height 10
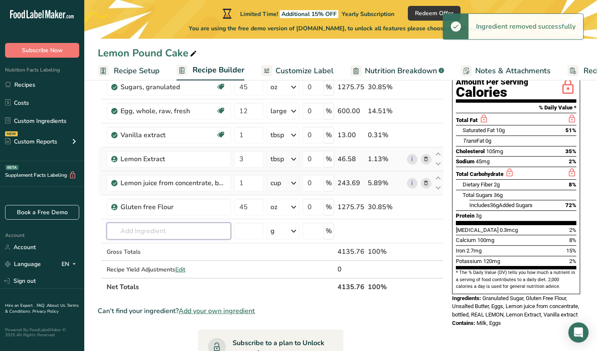
click at [147, 232] on input "text" at bounding box center [169, 231] width 124 height 17
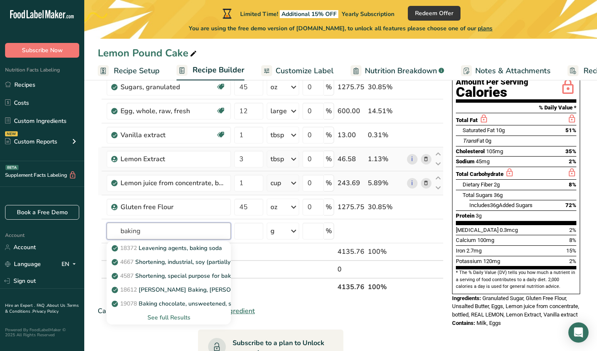
click at [146, 229] on input "baking" at bounding box center [169, 231] width 124 height 17
click at [146, 229] on input "baki" at bounding box center [169, 231] width 124 height 17
type input "n"
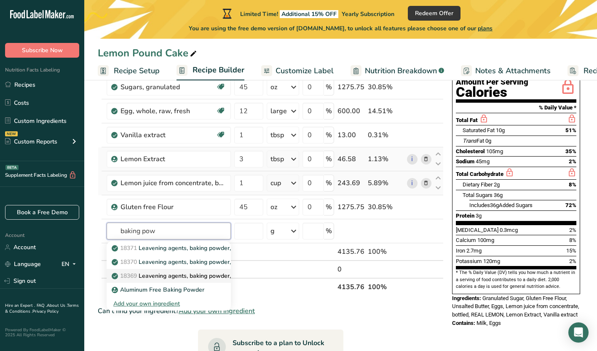
type input "baking pow"
click at [169, 275] on p "18369 Leavening agents, baking powder, double-acting, sodium aluminum sulfate" at bounding box center [227, 276] width 228 height 9
type input "Leavening agents, baking powder, double-acting, sodium aluminum sulfate"
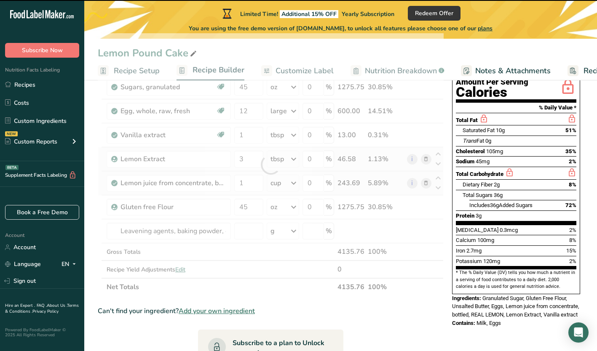
type input "0"
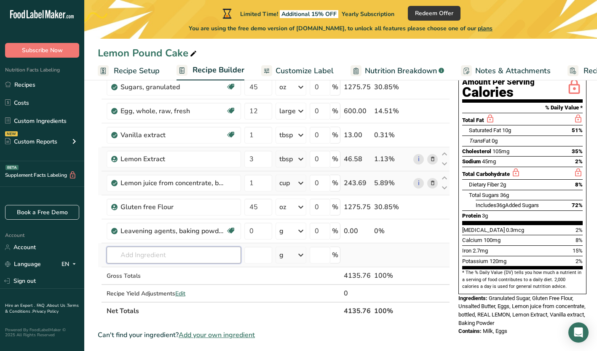
click at [139, 255] on input "text" at bounding box center [174, 255] width 134 height 17
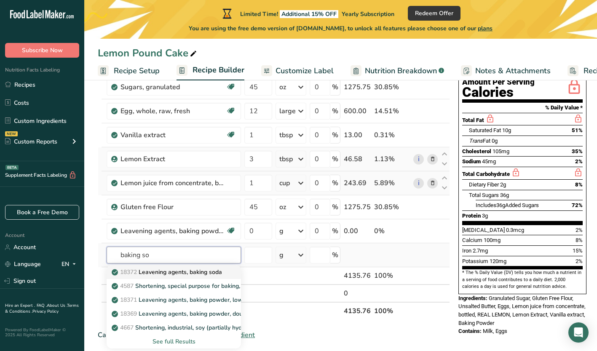
type input "baking so"
click at [161, 273] on p "18372 Leavening agents, baking soda" at bounding box center [167, 272] width 109 height 9
type input "Leavening agents, baking soda"
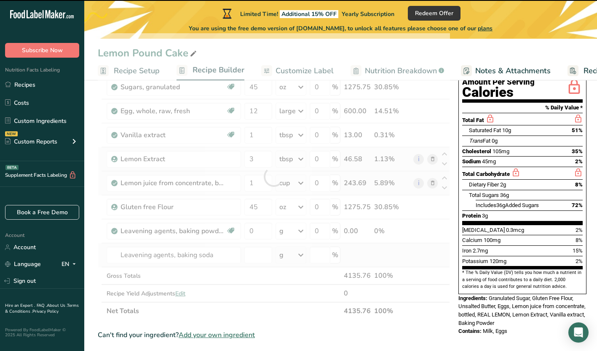
type input "0"
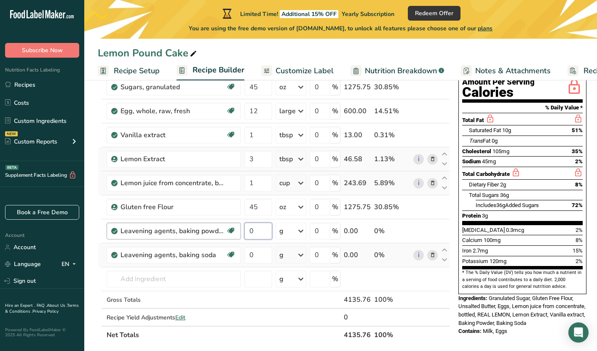
drag, startPoint x: 258, startPoint y: 232, endPoint x: 239, endPoint y: 228, distance: 19.3
click at [239, 228] on tr "Leavening agents, baking powder, double-acting, sodium aluminum sulfate Dairy f…" at bounding box center [273, 232] width 351 height 24
type input "0.45"
click at [302, 230] on div "Ingredient * Amount * Unit * Waste * .a-a{fill:#347362;}.b-a{fill:#fff;} Grams …" at bounding box center [274, 188] width 352 height 311
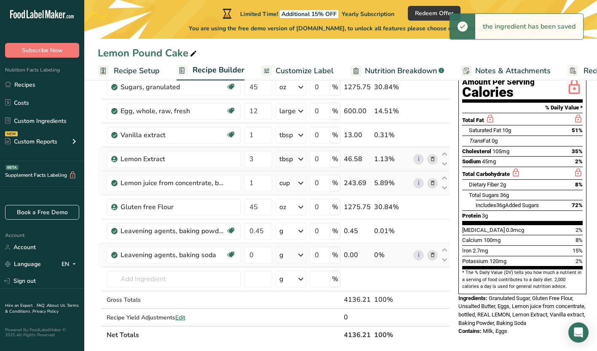
click at [300, 230] on icon at bounding box center [301, 231] width 10 height 15
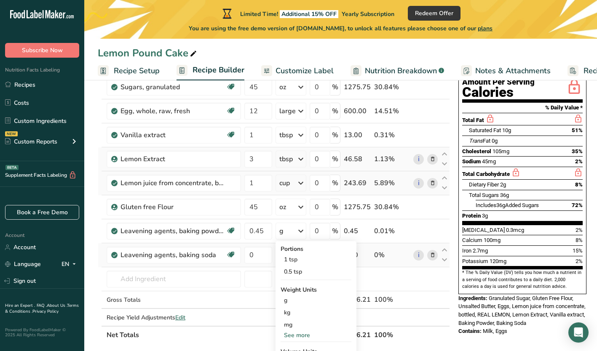
click at [305, 332] on div "See more" at bounding box center [316, 335] width 71 height 9
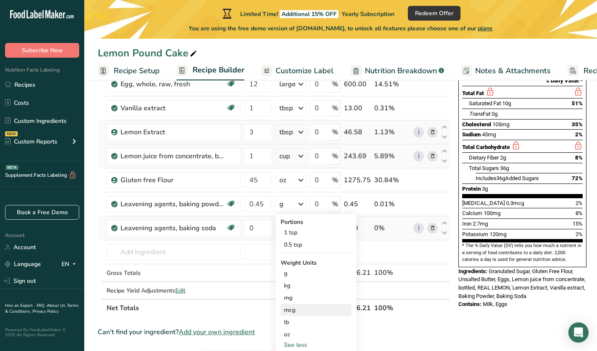
scroll to position [126, 0]
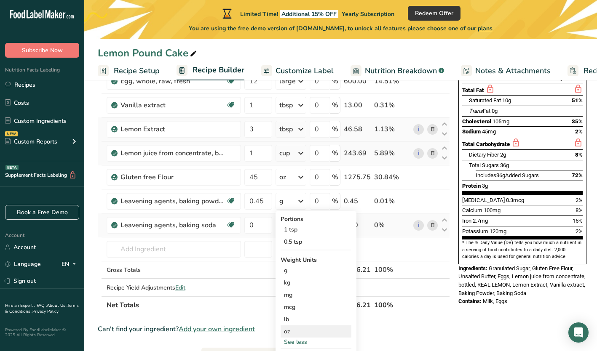
click at [285, 332] on div "oz" at bounding box center [316, 332] width 71 height 12
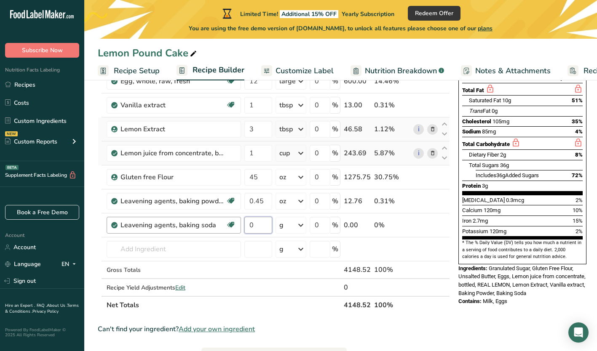
drag, startPoint x: 256, startPoint y: 223, endPoint x: 239, endPoint y: 223, distance: 16.9
click at [239, 223] on tr "Leavening agents, baking soda Dairy free Gluten free Vegan Vegetarian Soy free …" at bounding box center [273, 226] width 351 height 24
type input "0.6"
click at [301, 224] on div "Ingredient * Amount * Unit * Waste * .a-a{fill:#347362;}.b-a{fill:#fff;} Grams …" at bounding box center [274, 158] width 352 height 311
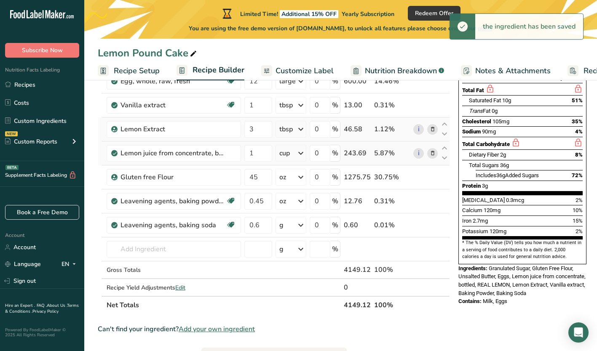
click at [305, 223] on icon at bounding box center [301, 225] width 10 height 15
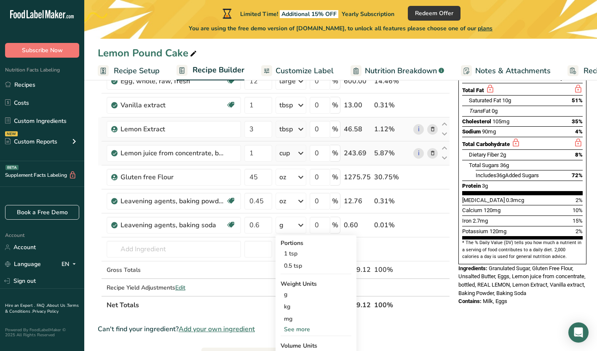
click at [301, 328] on div "See more" at bounding box center [316, 329] width 71 height 9
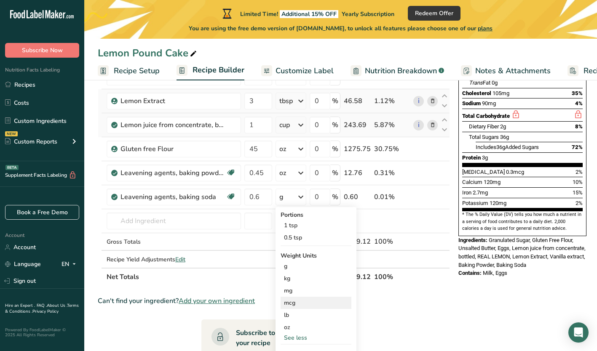
scroll to position [155, 0]
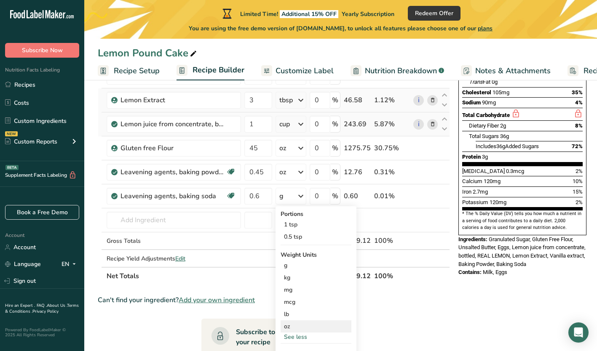
click at [292, 327] on div "oz" at bounding box center [316, 327] width 71 height 12
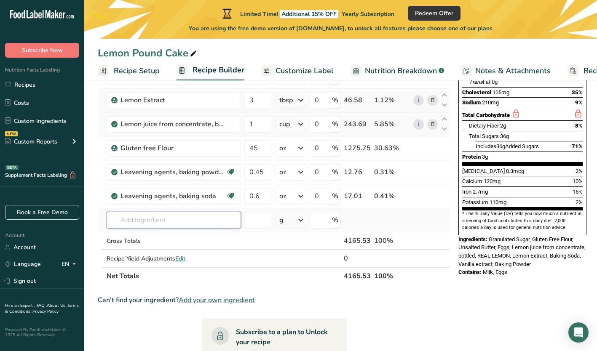
click at [134, 217] on input "text" at bounding box center [174, 220] width 134 height 17
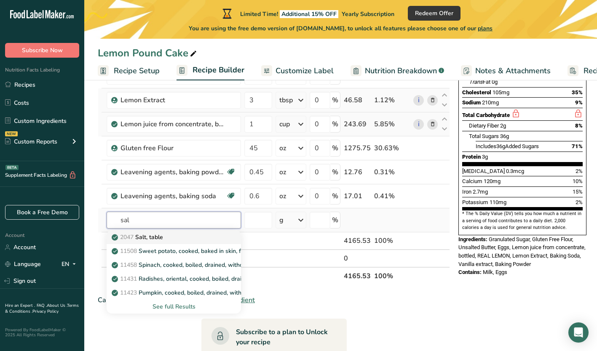
type input "sal"
click at [143, 239] on p "2047 Salt, table" at bounding box center [138, 237] width 50 height 9
type input "Salt, table"
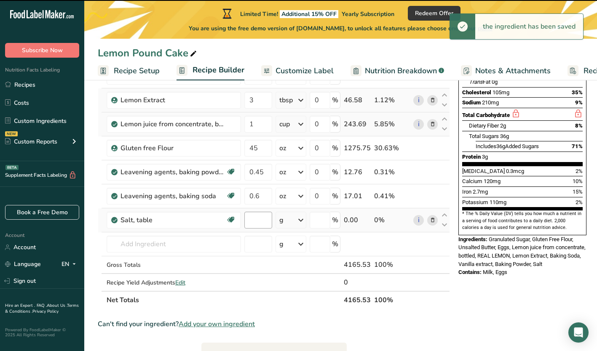
type input "0"
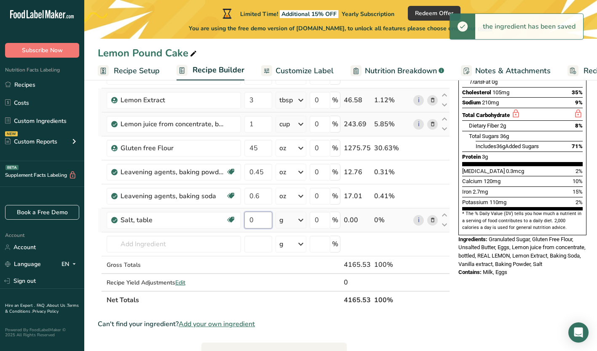
click at [256, 223] on input "0" at bounding box center [258, 220] width 28 height 17
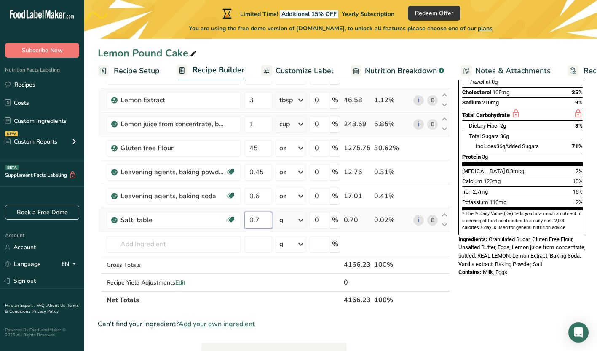
type input "0.7"
click at [302, 218] on div "Ingredient * Amount * Unit * Waste * .a-a{fill:#347362;}.b-a{fill:#fff;} Grams …" at bounding box center [274, 141] width 352 height 335
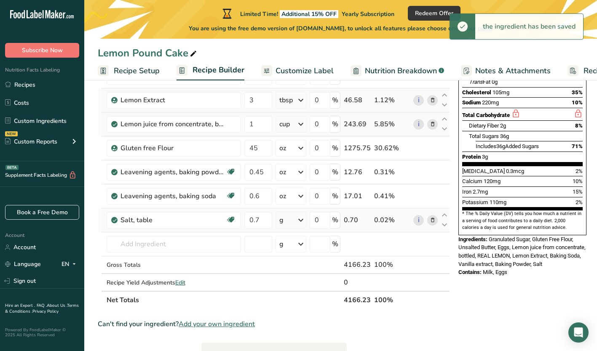
click at [303, 220] on icon at bounding box center [301, 220] width 10 height 15
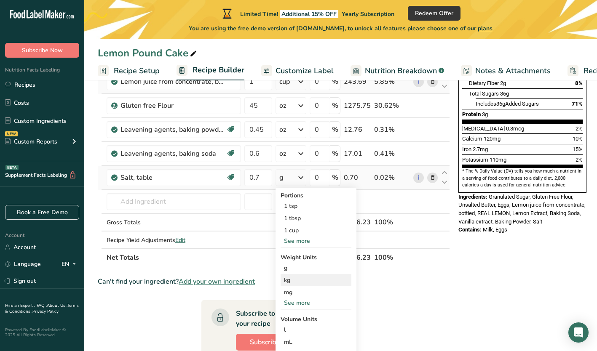
scroll to position [198, 0]
click at [303, 300] on div "See more" at bounding box center [316, 302] width 71 height 9
click at [292, 327] on div "oz" at bounding box center [316, 329] width 71 height 12
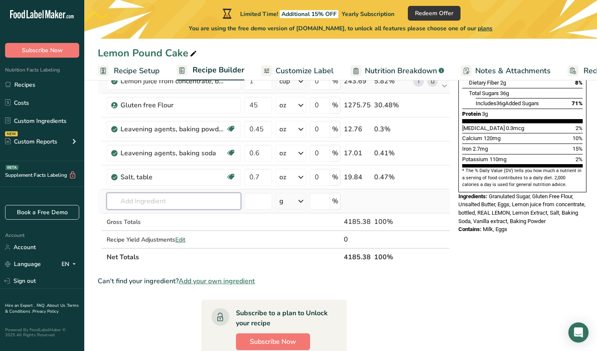
click at [137, 203] on input "text" at bounding box center [174, 201] width 134 height 17
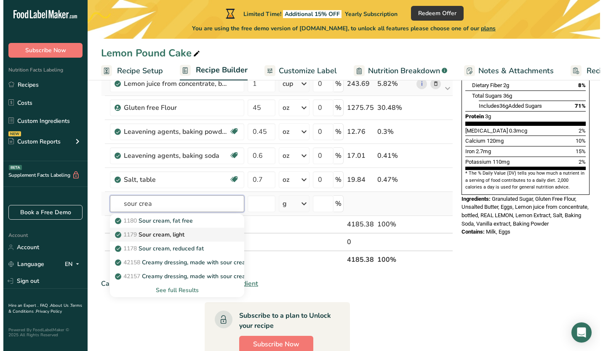
scroll to position [195, 0]
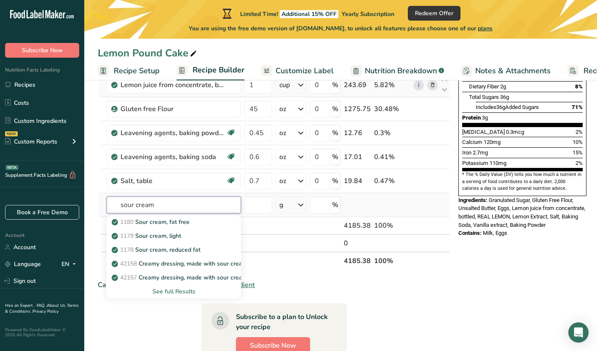
type input "sour cream"
click at [169, 297] on div "See full Results" at bounding box center [174, 292] width 134 height 14
click at [170, 290] on div "See full Results" at bounding box center [173, 291] width 121 height 9
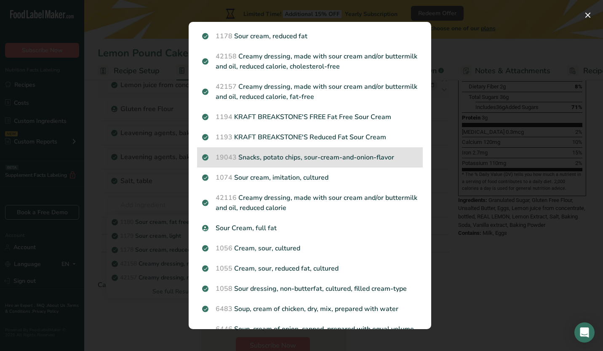
scroll to position [62, 0]
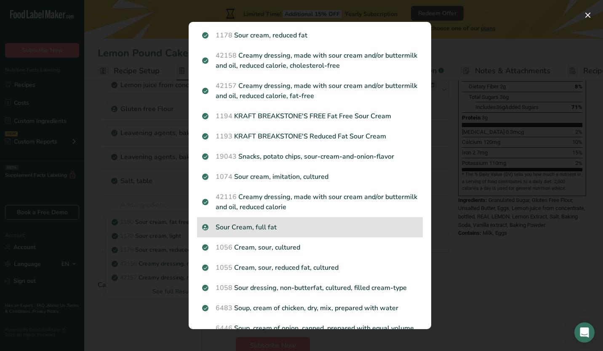
click at [249, 228] on p "Sour Cream, full fat" at bounding box center [310, 227] width 216 height 10
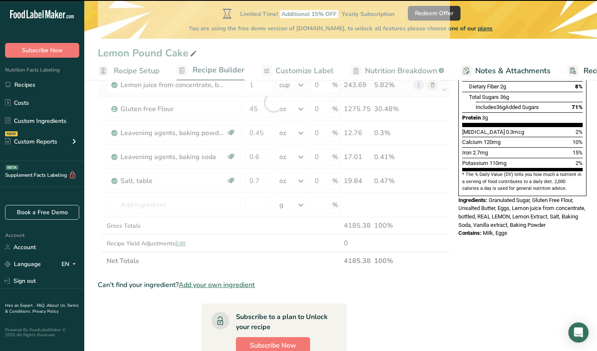
type input "0"
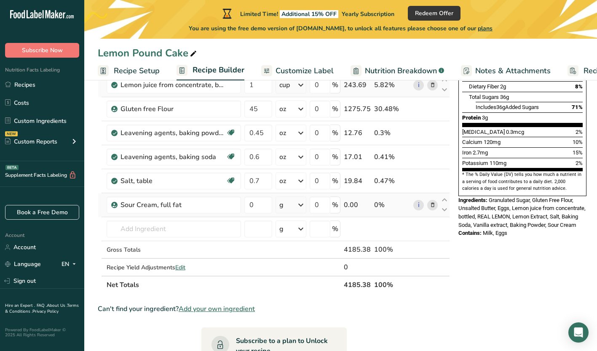
click at [431, 204] on icon at bounding box center [433, 205] width 6 height 9
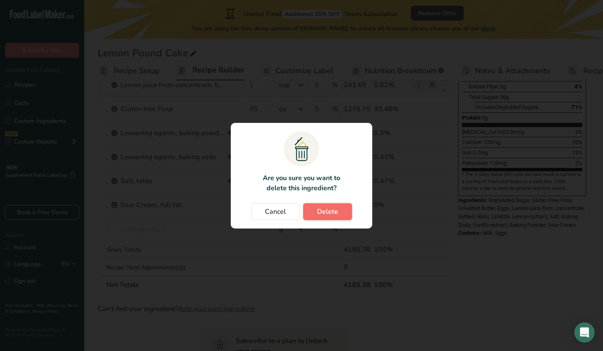
click at [322, 206] on button "Delete" at bounding box center [327, 212] width 49 height 17
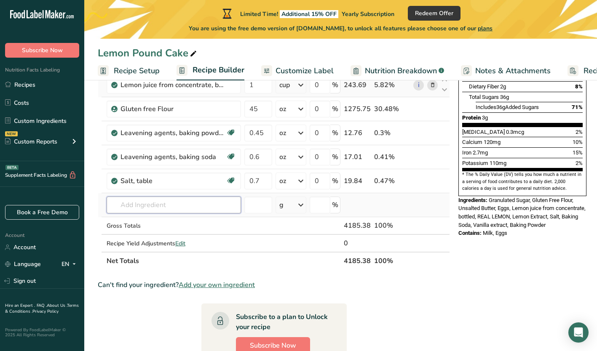
click at [148, 206] on input "text" at bounding box center [174, 205] width 134 height 17
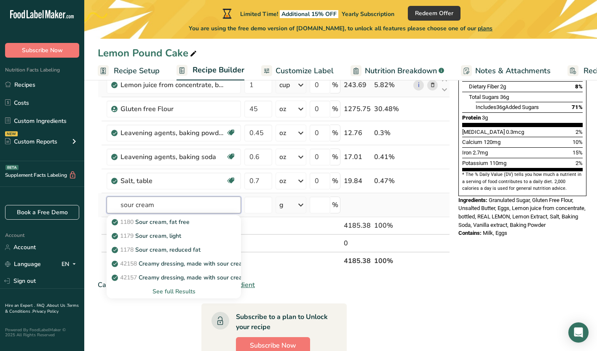
type input "sour cream"
click at [175, 294] on div "See full Results" at bounding box center [173, 291] width 121 height 9
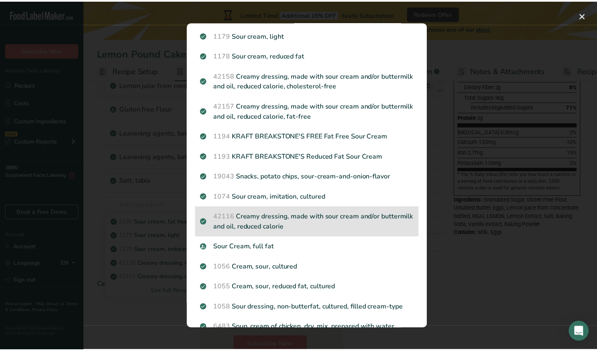
scroll to position [43, 0]
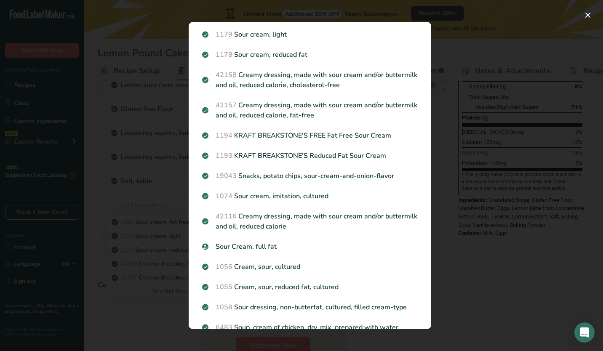
drag, startPoint x: 252, startPoint y: 267, endPoint x: 233, endPoint y: 276, distance: 20.5
click at [233, 276] on div "1056 Cream, sour, cultured" at bounding box center [310, 267] width 226 height 20
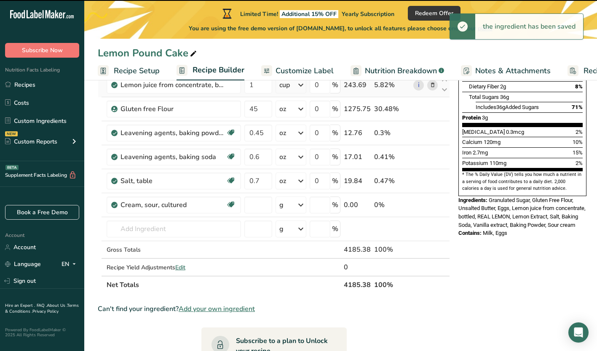
type input "0"
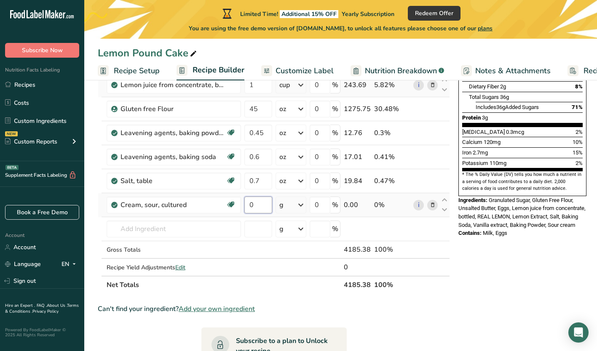
drag, startPoint x: 255, startPoint y: 206, endPoint x: 244, endPoint y: 207, distance: 11.0
click at [244, 207] on td "0" at bounding box center [258, 205] width 31 height 24
type input "3"
click at [303, 205] on div "Ingredient * Amount * Unit * Waste * .a-a{fill:#347362;}.b-a{fill:#fff;} Grams …" at bounding box center [274, 114] width 352 height 359
click at [298, 203] on icon at bounding box center [301, 205] width 10 height 15
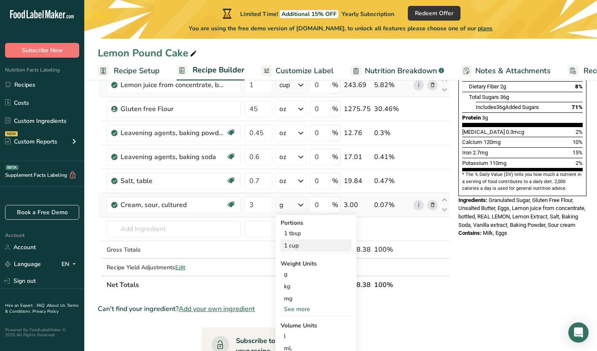
click at [294, 245] on div "1 cup" at bounding box center [316, 246] width 71 height 12
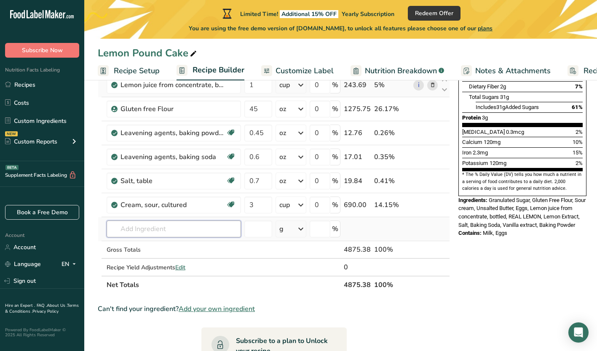
click at [132, 232] on input "text" at bounding box center [174, 229] width 134 height 17
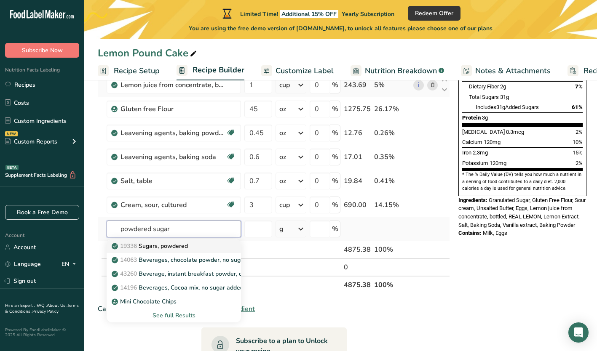
type input "powdered sugar"
click at [153, 247] on p "19336 Sugars, powdered" at bounding box center [150, 246] width 75 height 9
type input "Sugars, powdered"
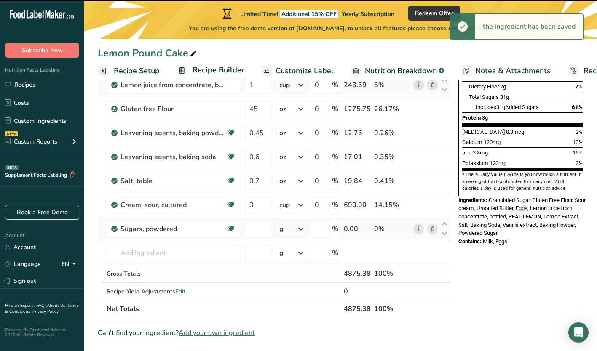
type input "0"
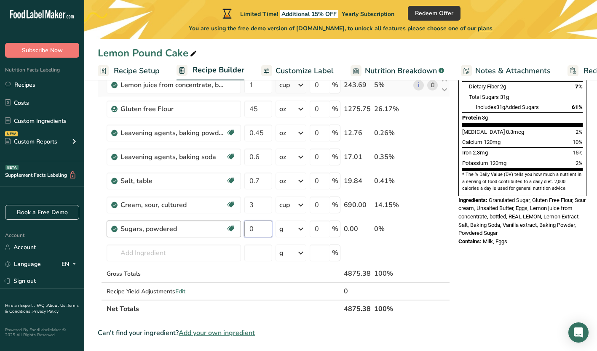
drag, startPoint x: 255, startPoint y: 231, endPoint x: 239, endPoint y: 225, distance: 17.0
click at [239, 225] on tr "Sugars, powdered Dairy free Gluten free Vegan Vegetarian Soy free 0 g Portions …" at bounding box center [273, 229] width 351 height 24
type input "6"
click at [301, 230] on div "Ingredient * Amount * Unit * Waste * .a-a{fill:#347362;}.b-a{fill:#fff;} Grams …" at bounding box center [274, 126] width 352 height 383
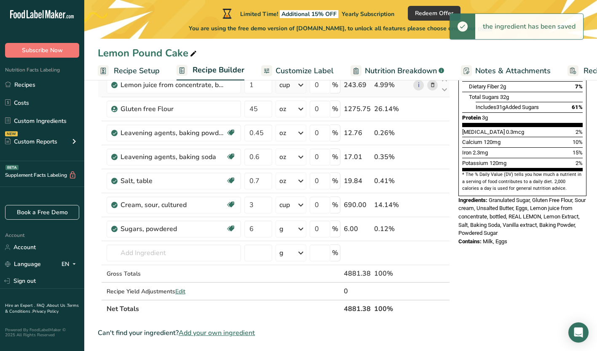
click at [301, 230] on icon at bounding box center [301, 229] width 10 height 15
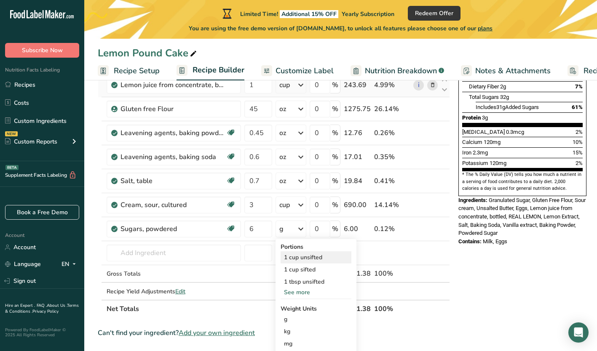
click at [295, 256] on div "1 cup unsifted" at bounding box center [316, 258] width 71 height 12
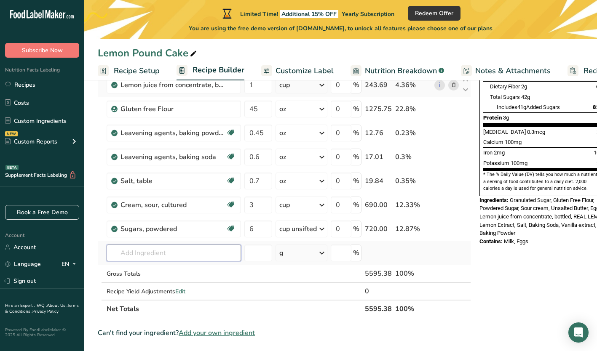
click at [138, 255] on input "text" at bounding box center [174, 253] width 134 height 17
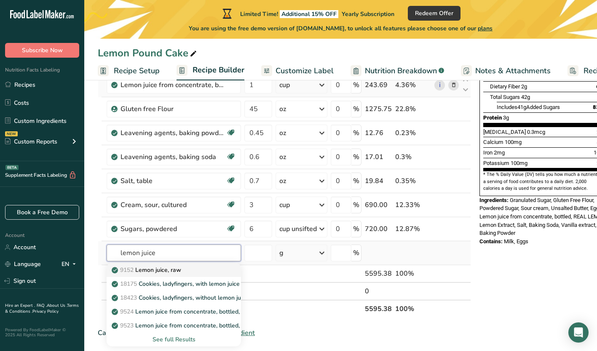
type input "lemon juice"
click at [150, 271] on p "9152 Lemon juice, raw" at bounding box center [147, 270] width 68 height 9
type input "Lemon juice, raw"
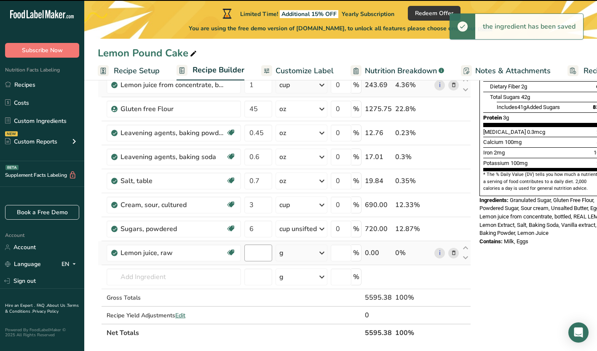
type input "0"
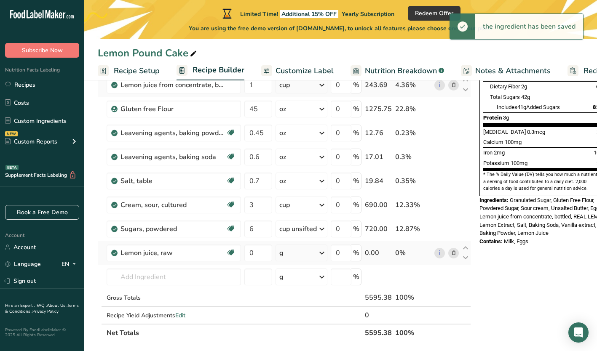
click at [452, 253] on icon at bounding box center [454, 253] width 6 height 9
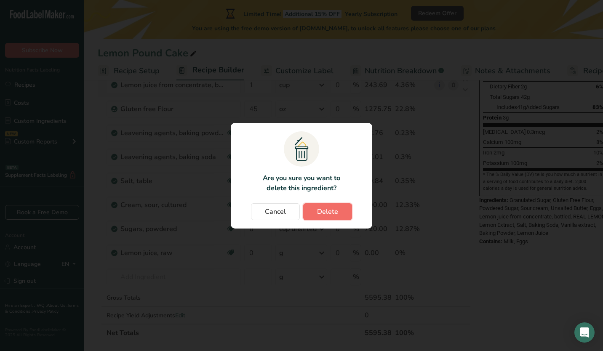
click at [330, 214] on span "Delete" at bounding box center [327, 212] width 21 height 10
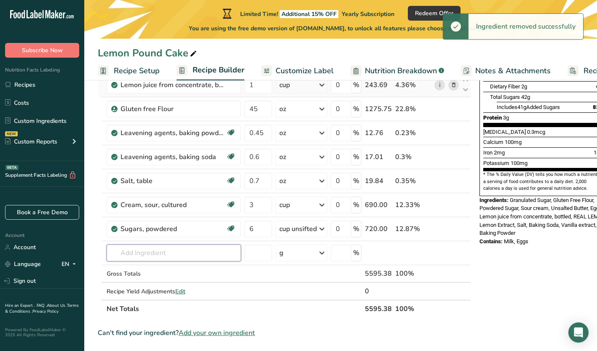
click at [137, 251] on input "text" at bounding box center [174, 253] width 134 height 17
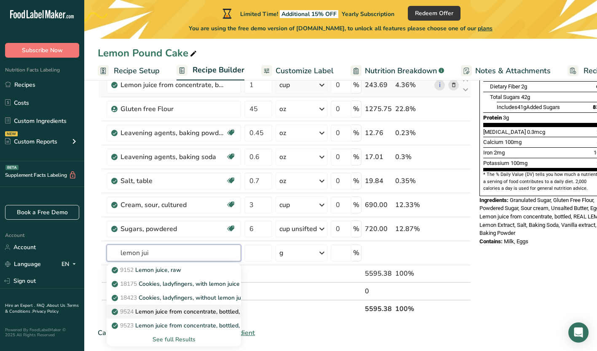
type input "lemon jui"
click at [163, 312] on p "9524 Lemon juice from concentrate, bottled, REAL LEMON" at bounding box center [195, 312] width 165 height 9
type input "Lemon juice from concentrate, bottled, REAL LEMON"
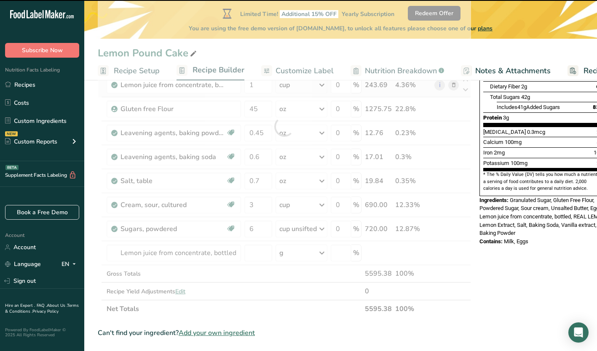
type input "0"
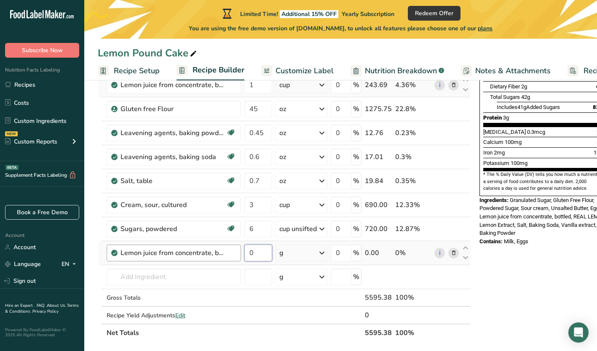
drag, startPoint x: 255, startPoint y: 252, endPoint x: 234, endPoint y: 255, distance: 21.2
click at [234, 255] on tr "Lemon juice from concentrate, bottled, REAL LEMON 0 g Portions 1 tbsp 1 tsp Wei…" at bounding box center [284, 253] width 372 height 24
type input "0.75"
click at [327, 250] on div "Ingredient * Amount * Unit * Waste * .a-a{fill:#347362;}.b-a{fill:#fff;} Grams …" at bounding box center [284, 138] width 373 height 407
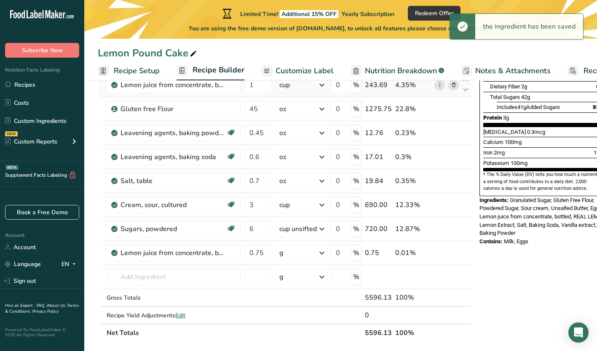
click at [322, 253] on icon at bounding box center [322, 253] width 10 height 15
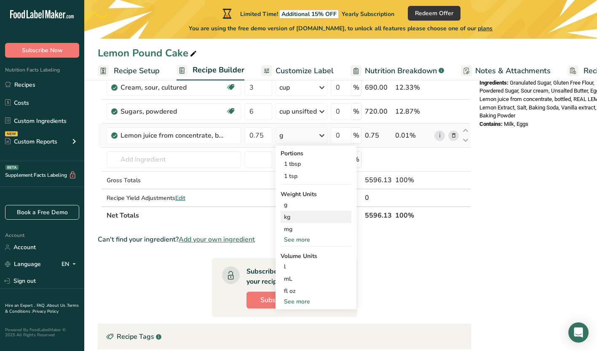
scroll to position [319, 0]
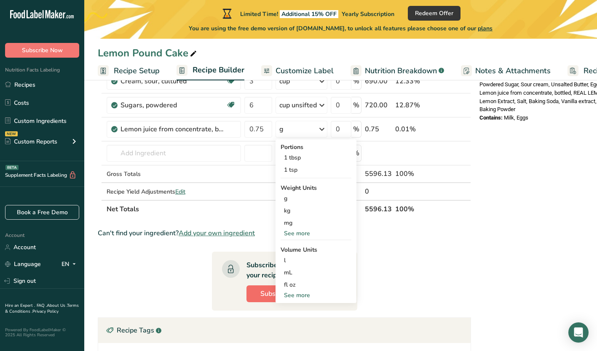
drag, startPoint x: 296, startPoint y: 292, endPoint x: 275, endPoint y: 300, distance: 22.3
click at [275, 300] on section "Ingredient * Amount * Unit * Waste * .a-a{fill:#347362;}.b-a{fill:#fff;} Grams …" at bounding box center [284, 127] width 373 height 632
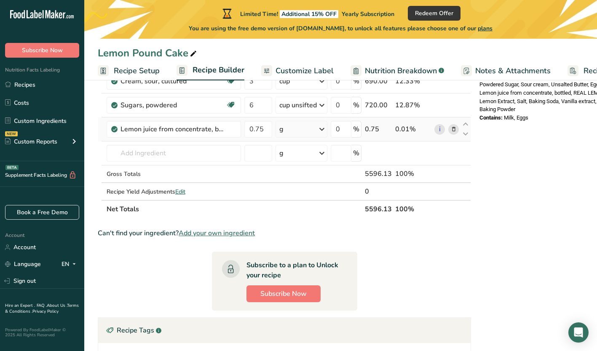
click at [323, 128] on icon at bounding box center [322, 129] width 10 height 15
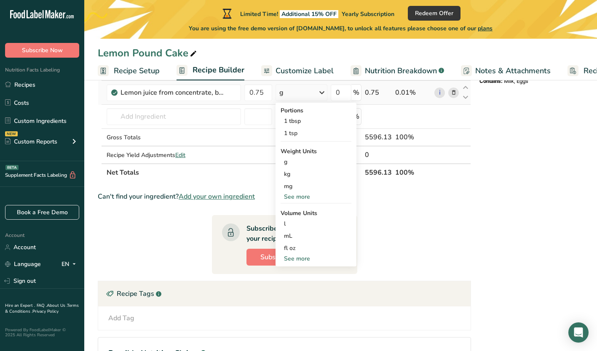
scroll to position [356, 0]
click at [294, 257] on div "See more" at bounding box center [316, 258] width 71 height 9
select select "22"
click at [290, 284] on div "cup" at bounding box center [316, 284] width 64 height 9
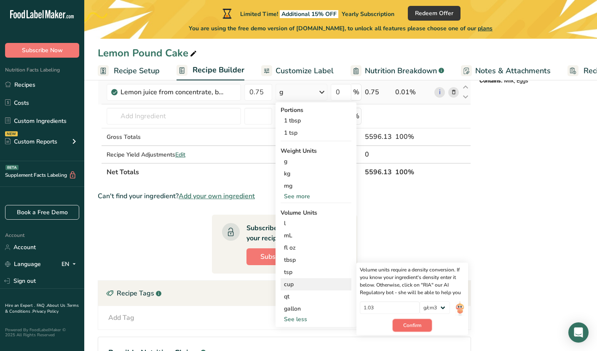
click at [411, 327] on span "Confirm" at bounding box center [412, 326] width 18 height 8
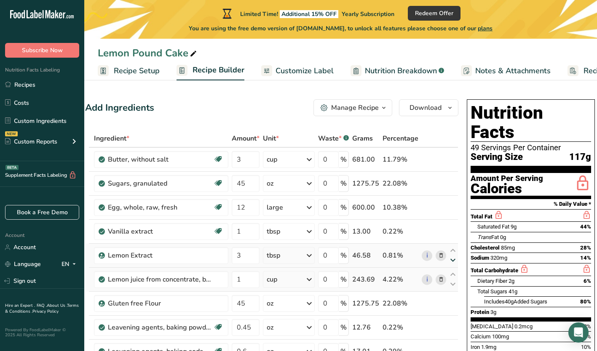
scroll to position [0, 0]
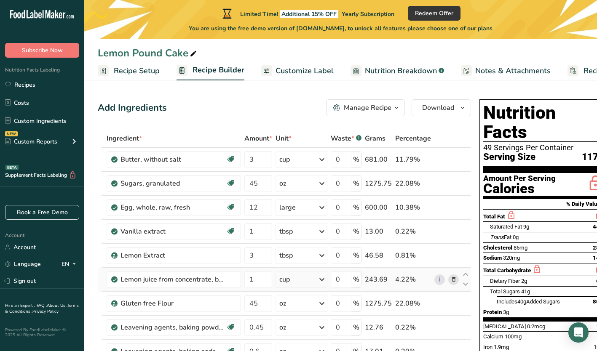
click at [388, 108] on div "Manage Recipe" at bounding box center [368, 108] width 48 height 10
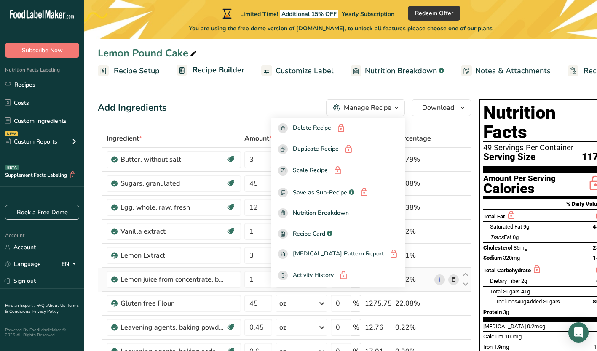
click at [461, 136] on th at bounding box center [466, 139] width 10 height 18
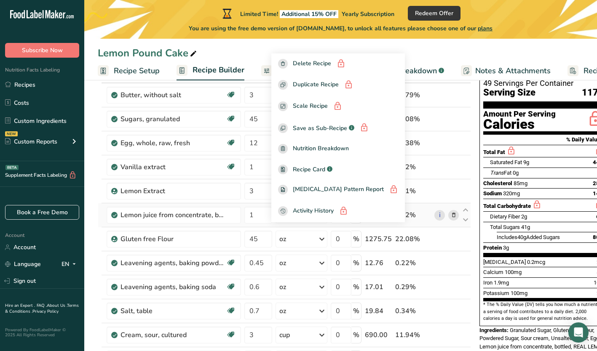
scroll to position [65, 0]
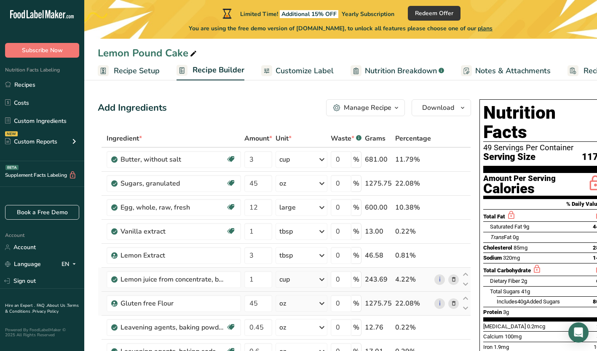
scroll to position [0, 13]
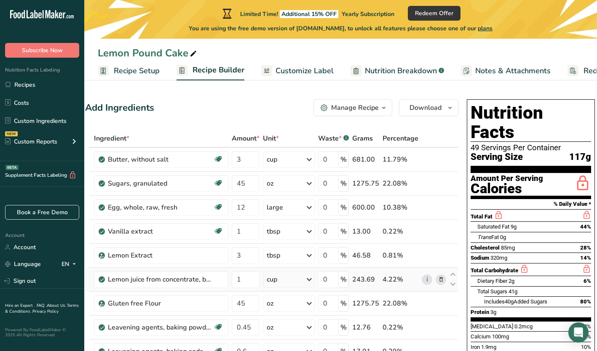
drag, startPoint x: 383, startPoint y: 106, endPoint x: 352, endPoint y: 109, distance: 30.5
click at [352, 109] on button "Manage Recipe" at bounding box center [352, 107] width 79 height 17
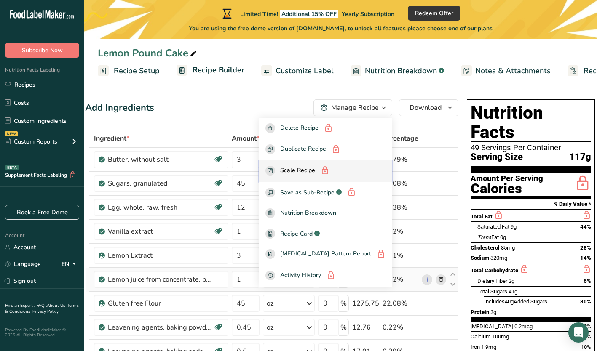
click at [310, 169] on span "Scale Recipe" at bounding box center [297, 171] width 35 height 11
click at [315, 169] on span "Scale Recipe" at bounding box center [297, 171] width 35 height 11
click at [275, 170] on rect "button" at bounding box center [270, 171] width 10 height 10
click at [222, 115] on div "Add Ingredients Manage Recipe Delete Recipe Duplicate Recipe Scale Recipe Save …" at bounding box center [271, 107] width 373 height 17
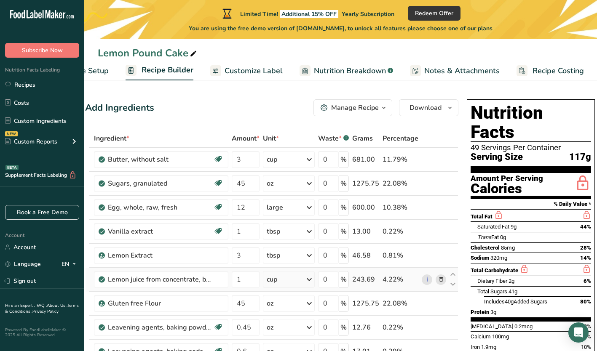
scroll to position [0, 0]
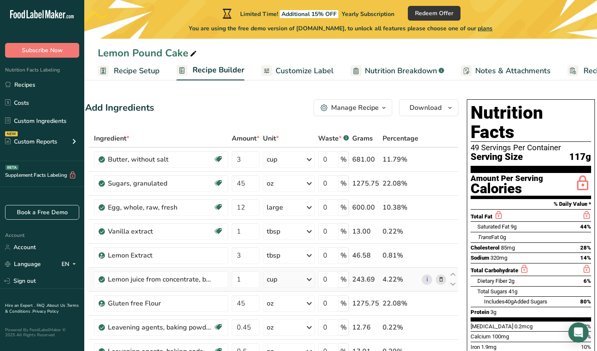
click at [139, 76] on span "Recipe Setup" at bounding box center [137, 70] width 46 height 11
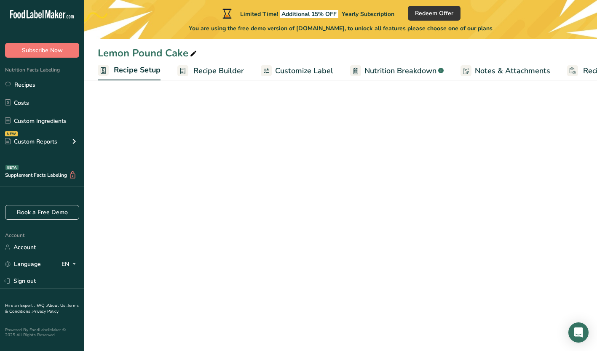
scroll to position [0, 3]
select select "5"
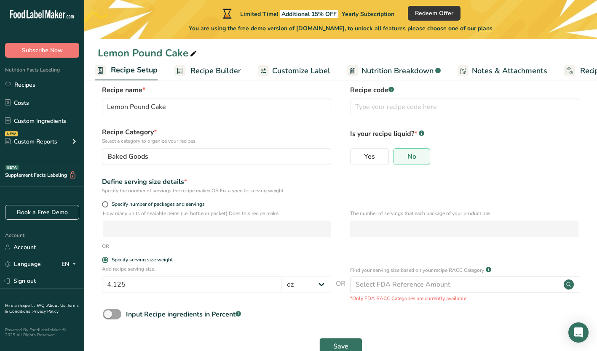
scroll to position [0, 0]
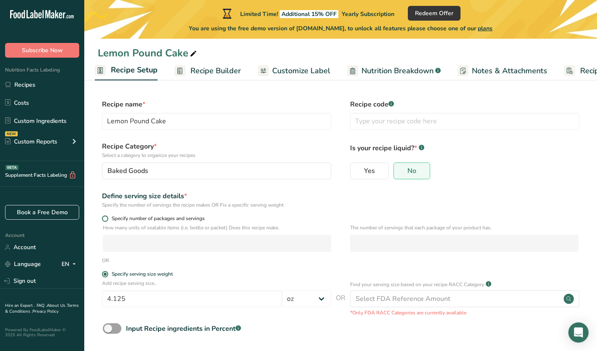
click at [104, 217] on span at bounding box center [105, 219] width 6 height 6
click at [104, 217] on input "Specify number of packages and servings" at bounding box center [104, 218] width 5 height 5
radio input "true"
radio input "false"
select select "0"
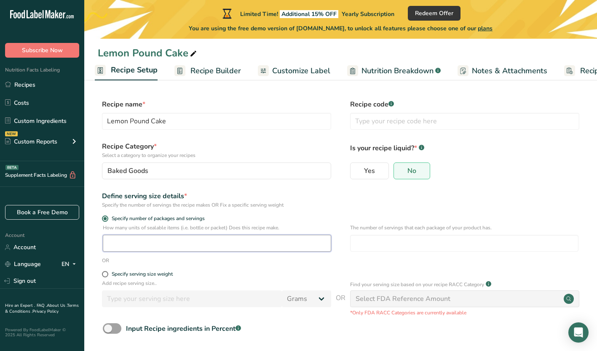
click at [145, 240] on input "number" at bounding box center [217, 243] width 228 height 17
click at [356, 244] on input "number" at bounding box center [464, 243] width 228 height 17
type input "8"
click at [143, 249] on input "number" at bounding box center [217, 243] width 228 height 17
click at [504, 175] on div "Yes No" at bounding box center [464, 174] width 229 height 22
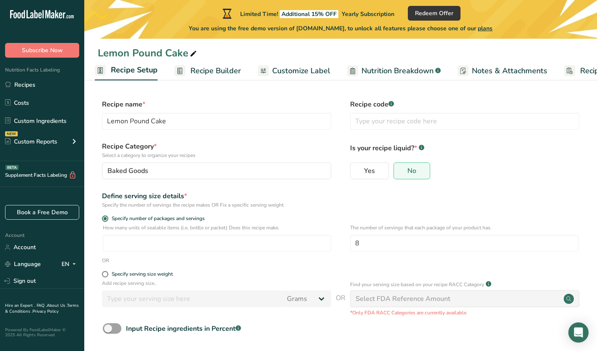
scroll to position [37, 0]
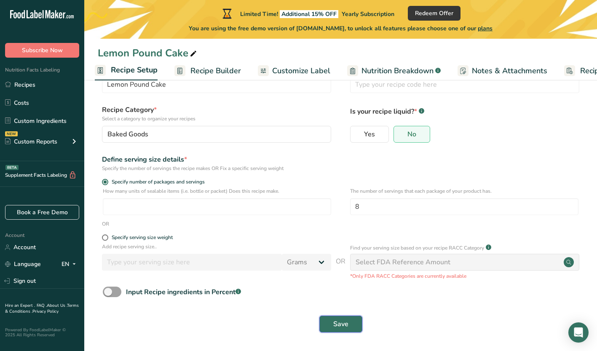
click at [338, 323] on span "Save" at bounding box center [340, 324] width 15 height 10
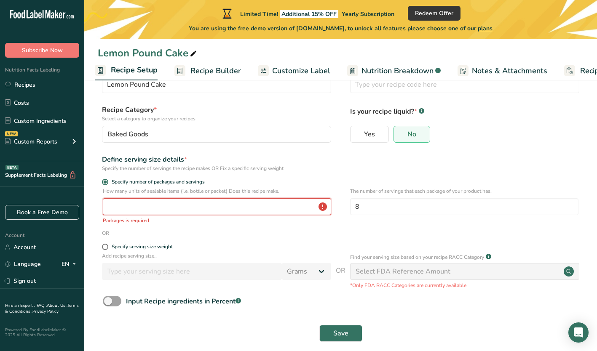
click at [157, 208] on input "number" at bounding box center [217, 206] width 228 height 17
drag, startPoint x: 359, startPoint y: 207, endPoint x: 352, endPoint y: 210, distance: 8.0
drag, startPoint x: 352, startPoint y: 210, endPoint x: 133, endPoint y: 205, distance: 219.2
click at [133, 205] on input "number" at bounding box center [217, 206] width 228 height 17
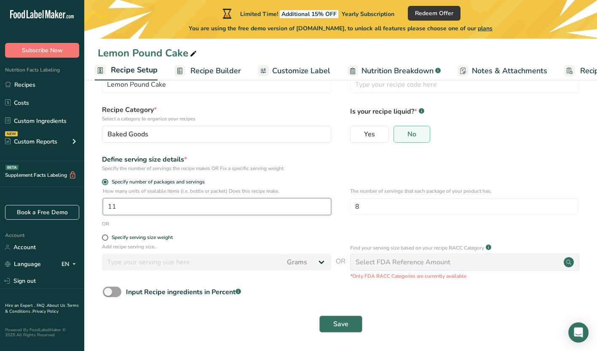
type input "11"
click at [340, 322] on span "Save" at bounding box center [340, 324] width 15 height 10
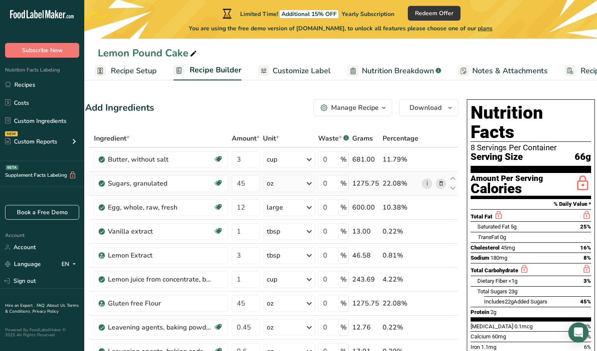
click at [402, 173] on td "22.08%" at bounding box center [400, 184] width 39 height 24
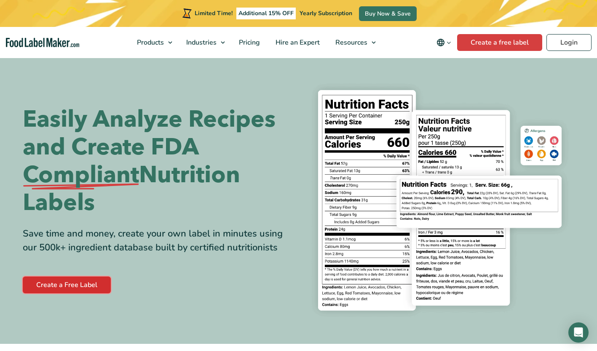
click at [86, 284] on link "Create a Free Label" at bounding box center [67, 285] width 88 height 17
